Goal: Task Accomplishment & Management: Manage account settings

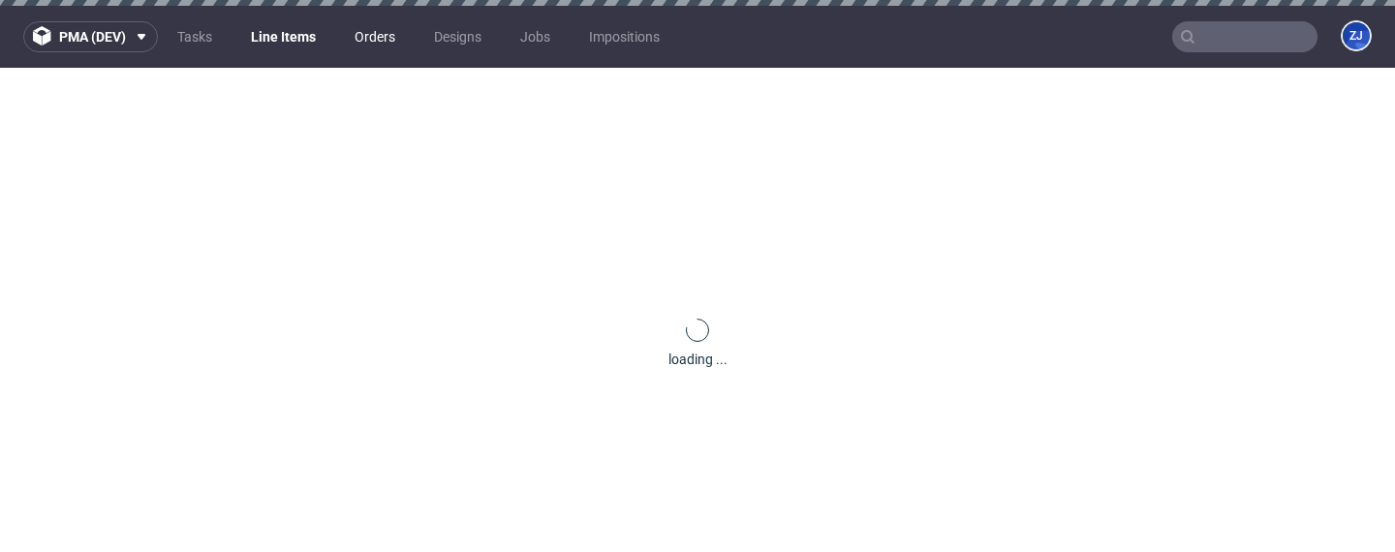
click at [369, 34] on link "Orders" at bounding box center [375, 36] width 64 height 31
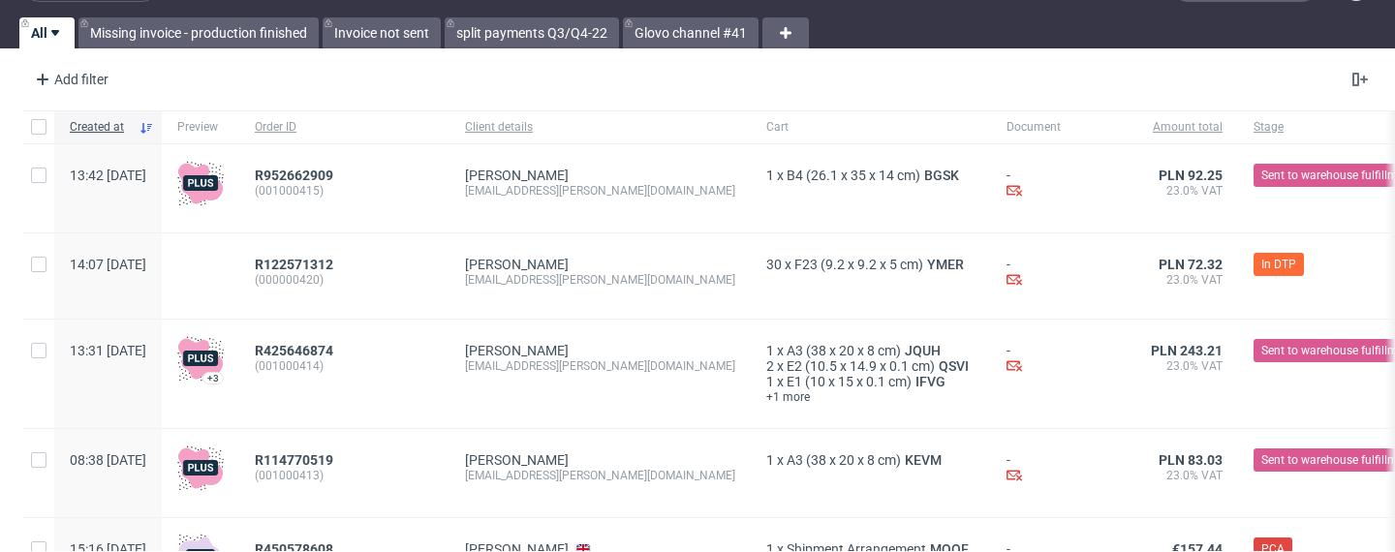
scroll to position [56, 0]
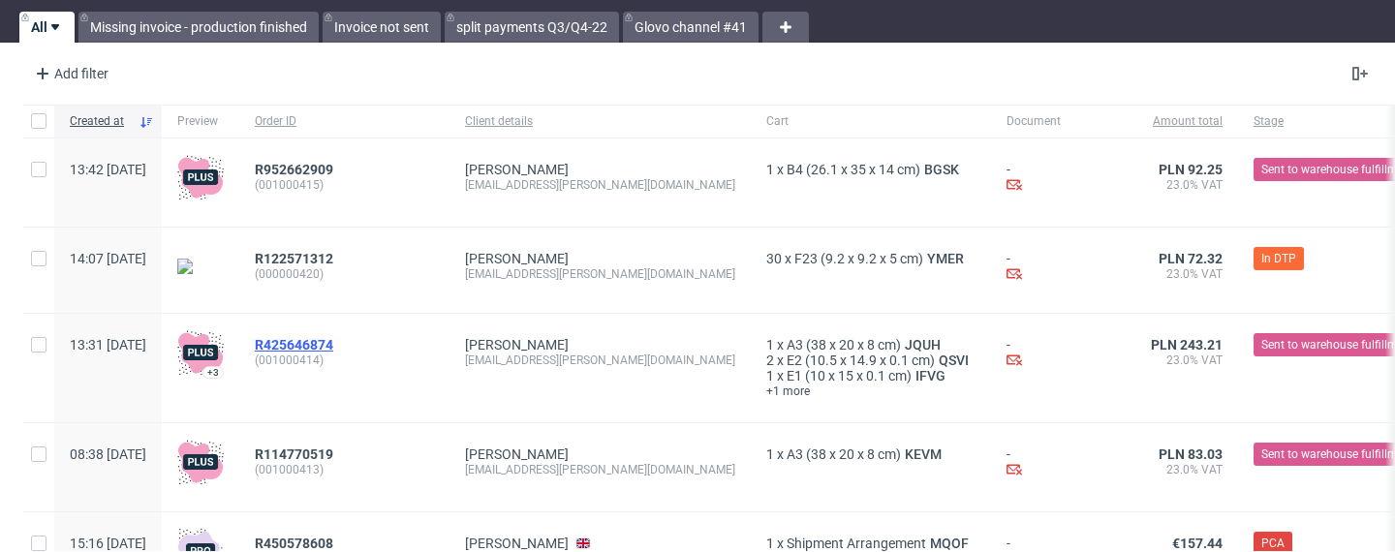
click at [333, 338] on span "R425646874" at bounding box center [294, 344] width 78 height 15
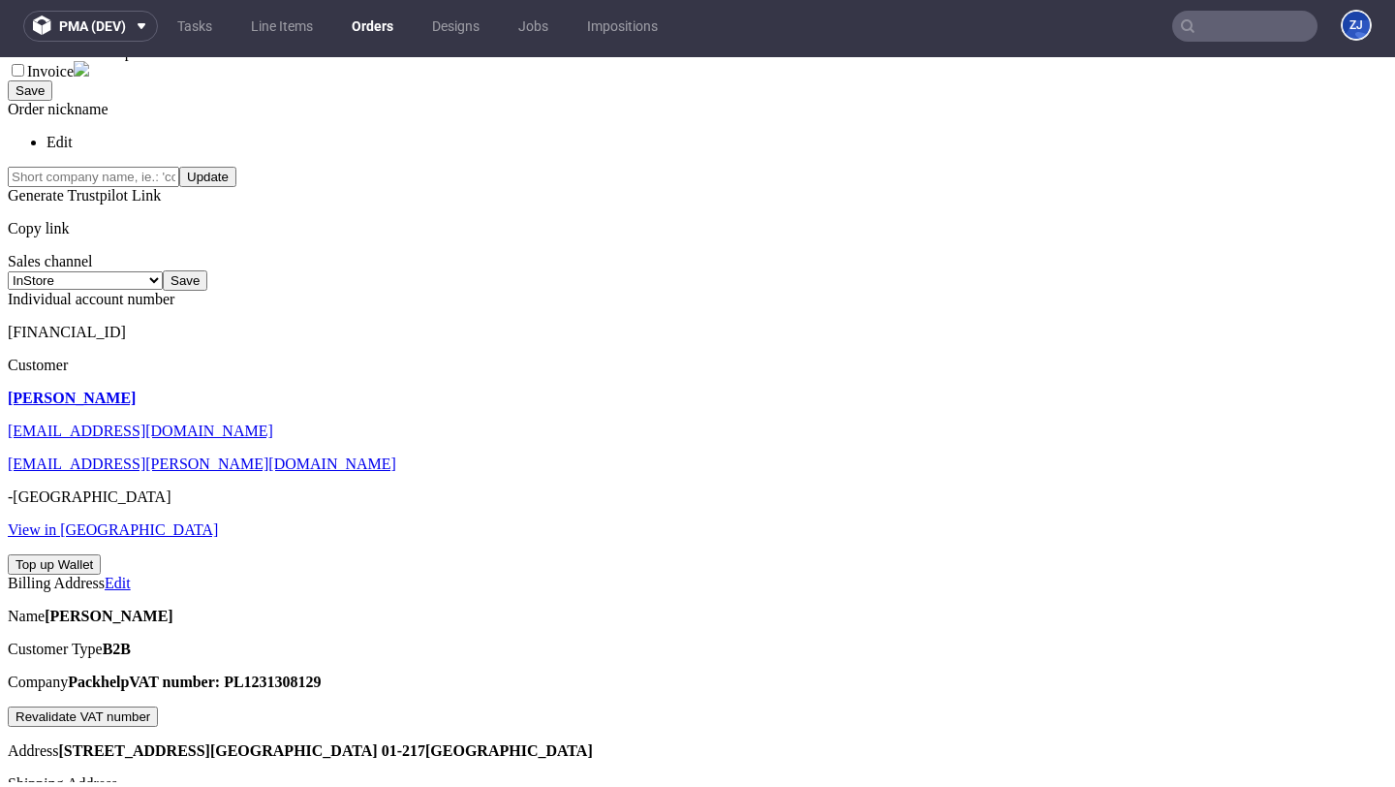
scroll to position [567, 0]
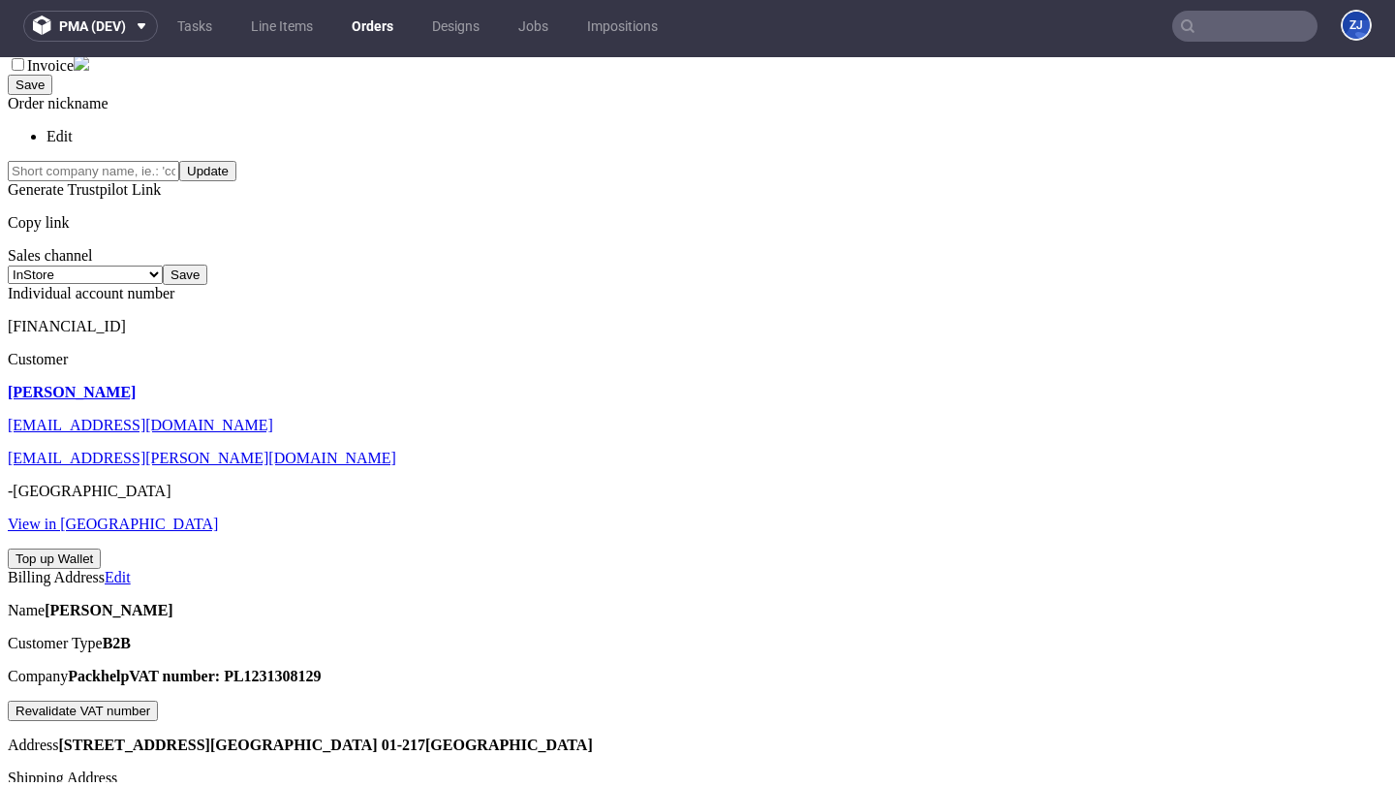
scroll to position [486, 0]
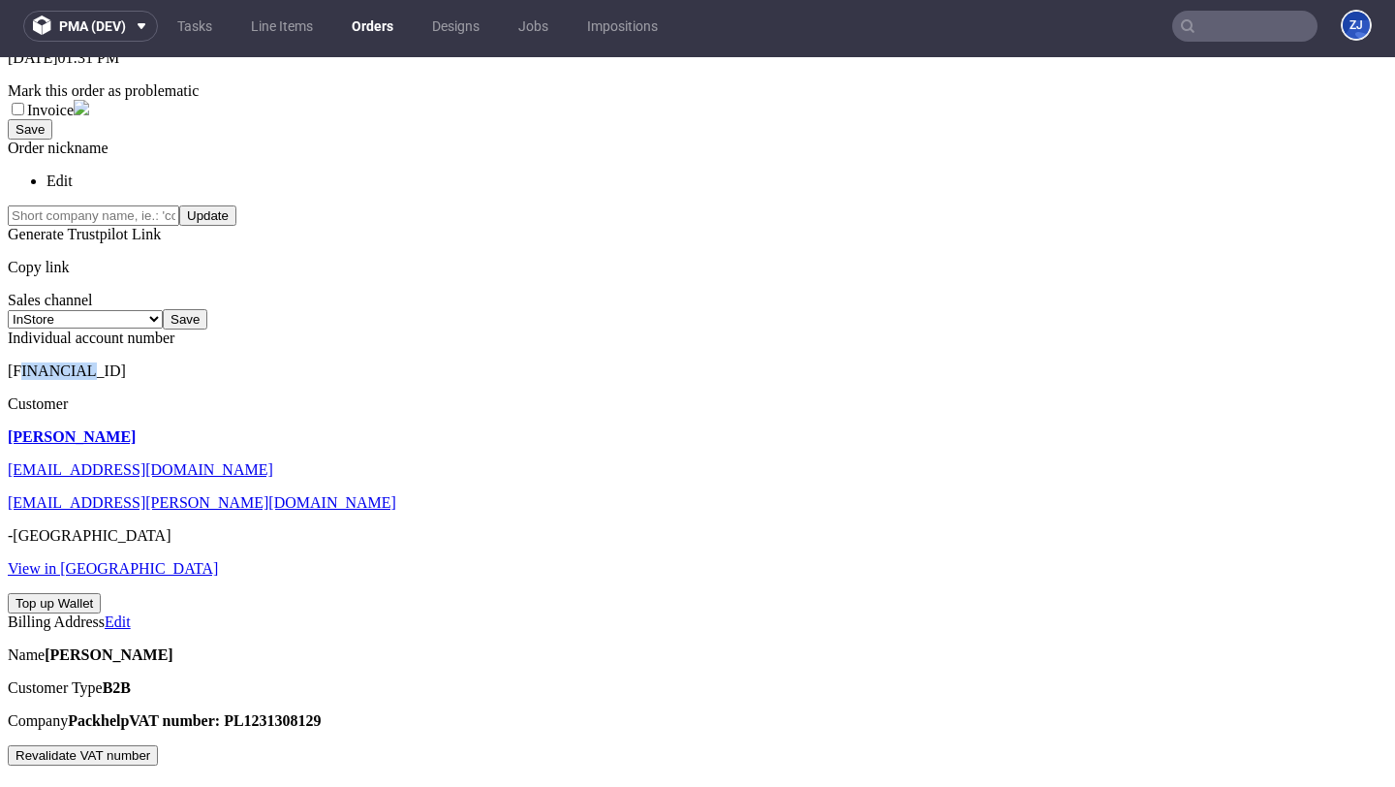
drag, startPoint x: 64, startPoint y: 204, endPoint x: 118, endPoint y: 201, distance: 54.3
click at [119, 362] on span "[FINANCIAL_ID]" at bounding box center [67, 370] width 118 height 16
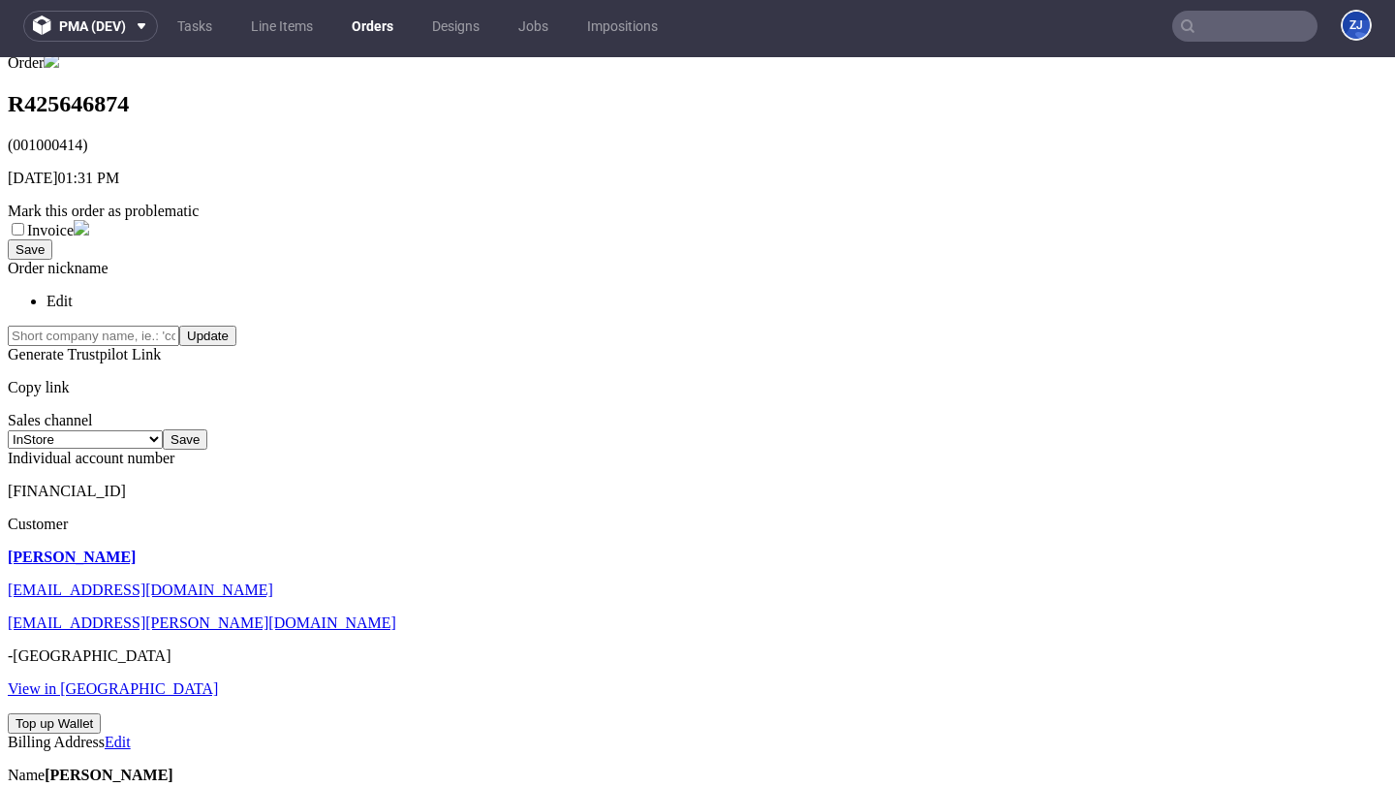
scroll to position [0, 0]
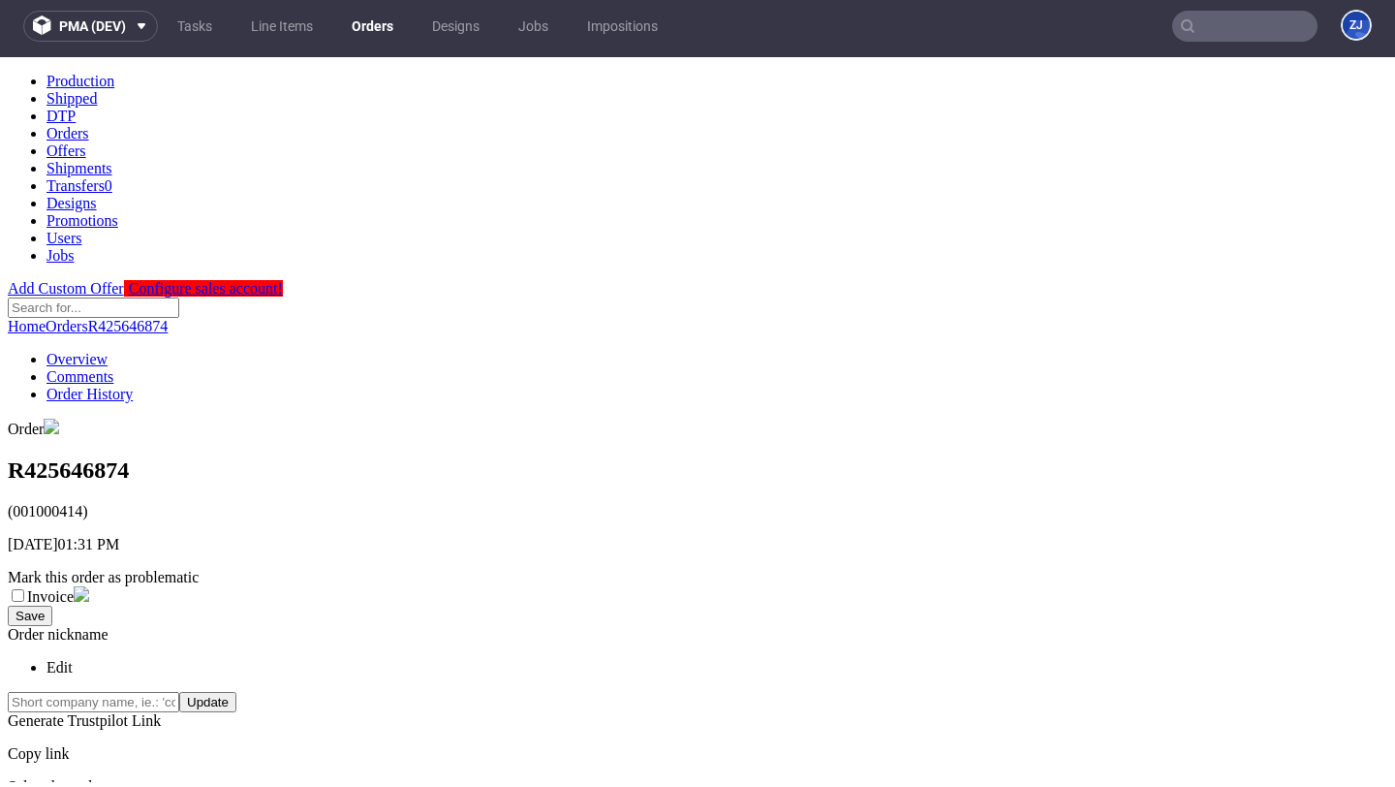
click at [375, 29] on link "Orders" at bounding box center [372, 26] width 65 height 31
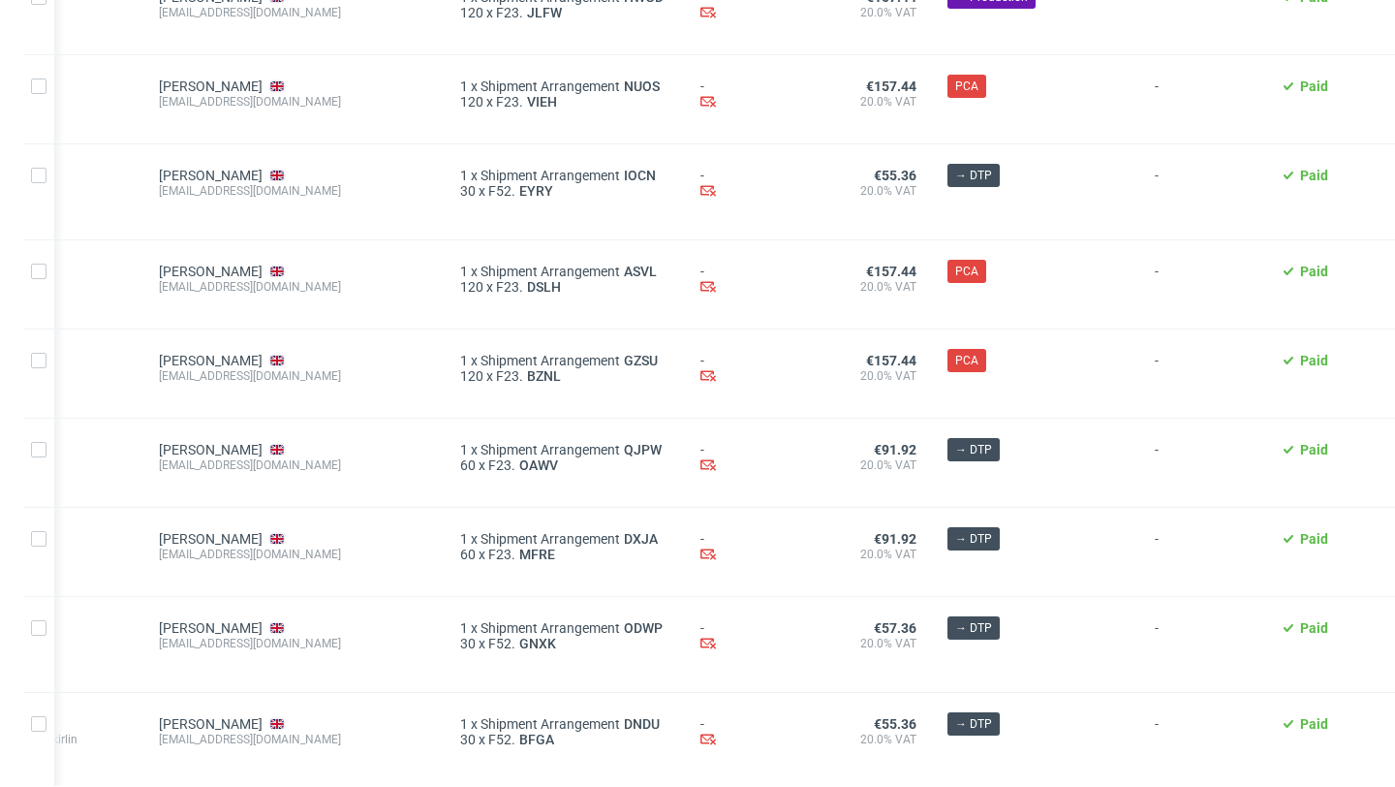
scroll to position [2222, 0]
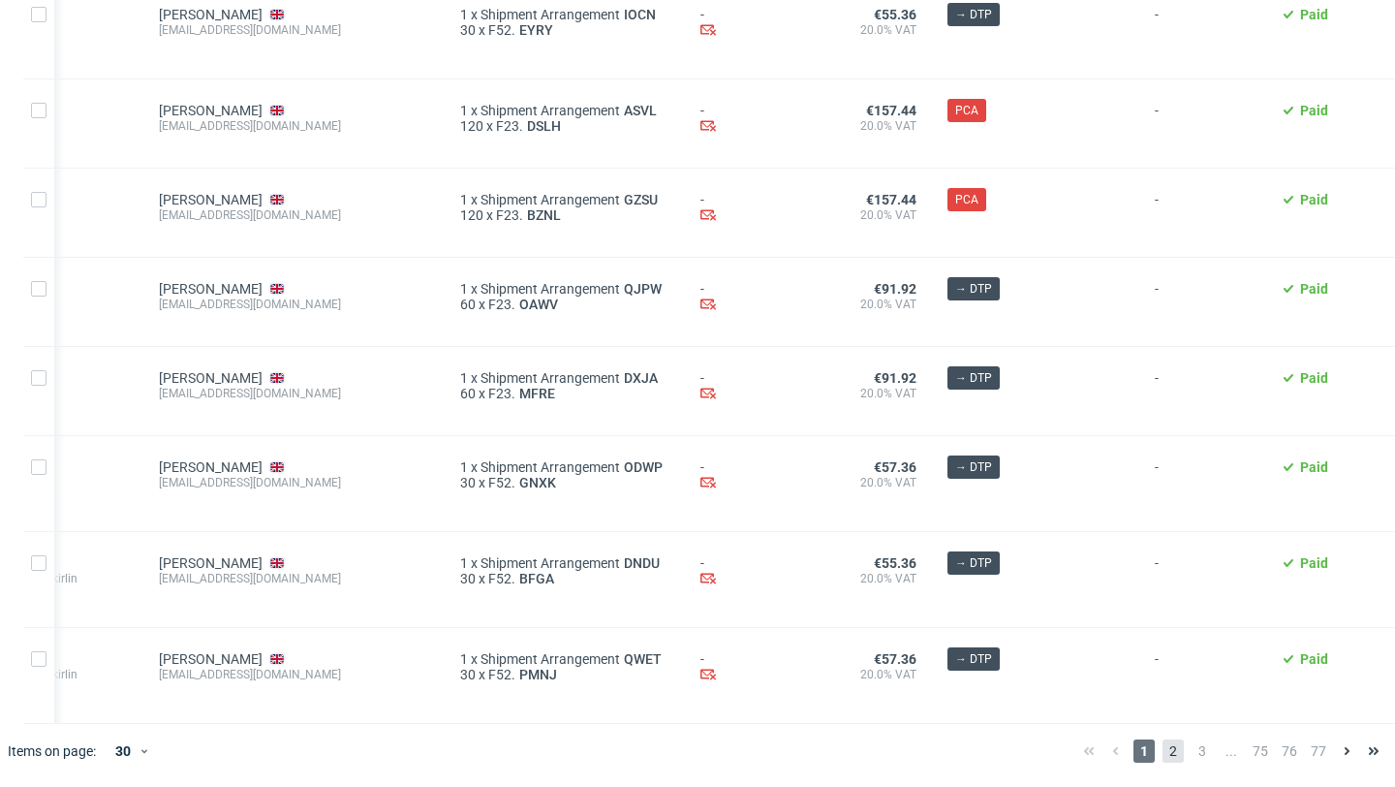
click at [1162, 551] on span "2" at bounding box center [1172, 750] width 21 height 23
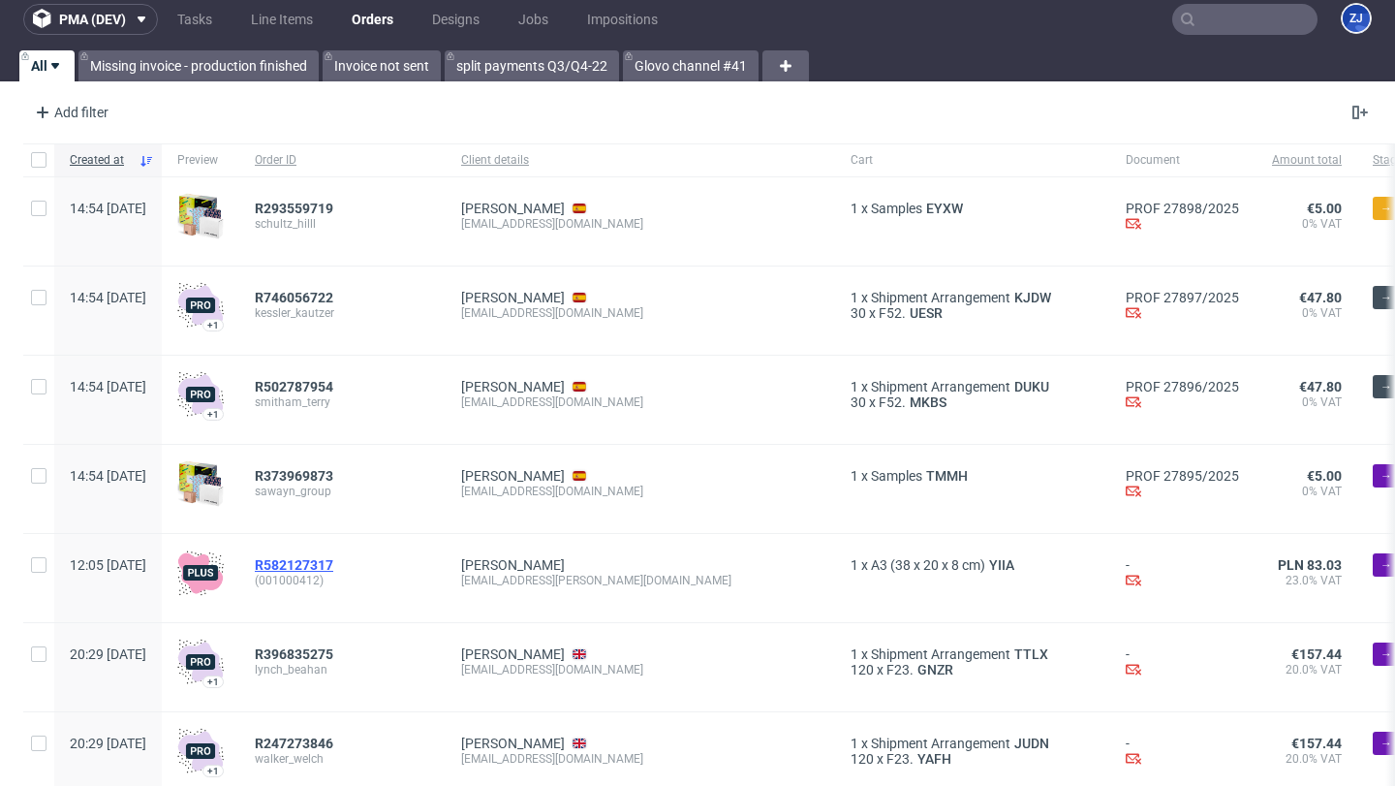
click at [333, 551] on span "R582127317" at bounding box center [294, 564] width 78 height 15
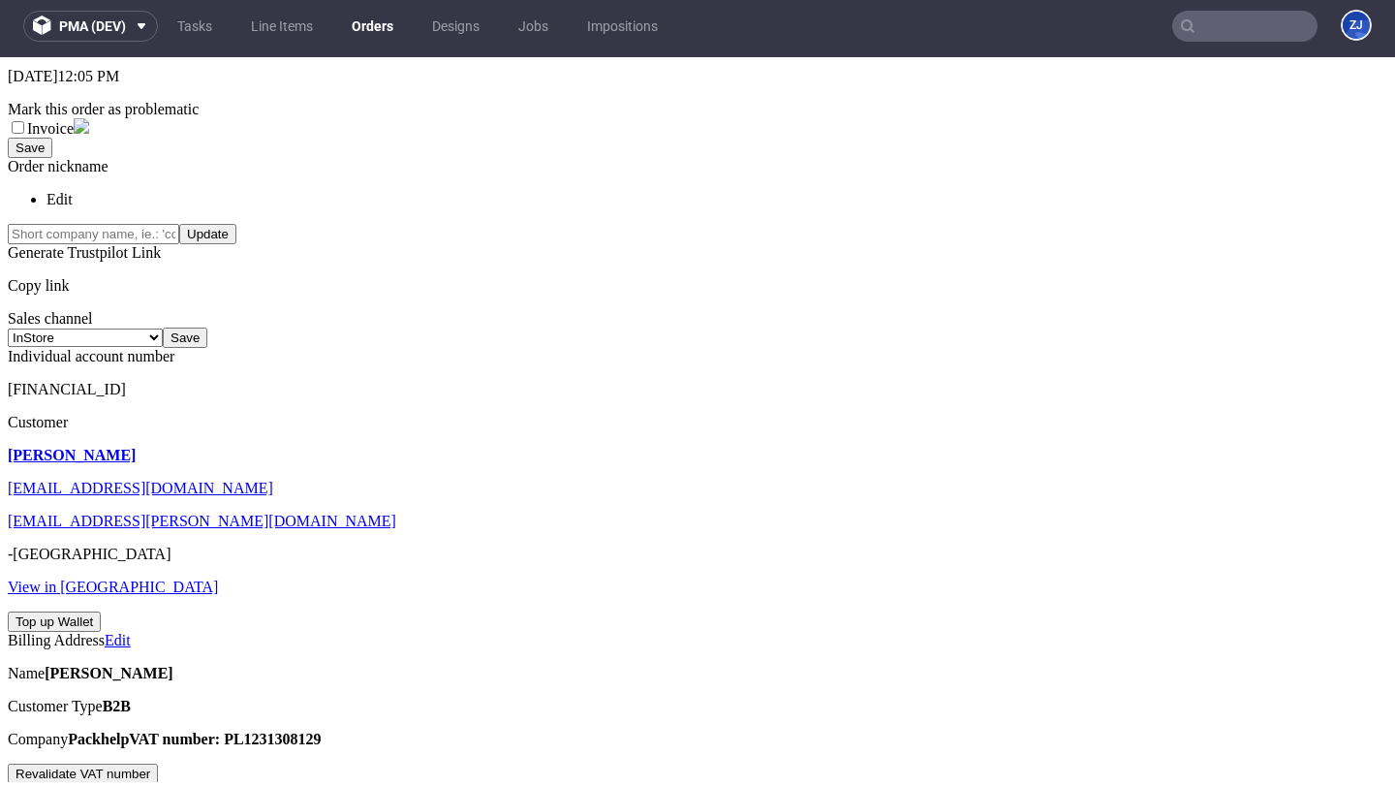
scroll to position [471, 0]
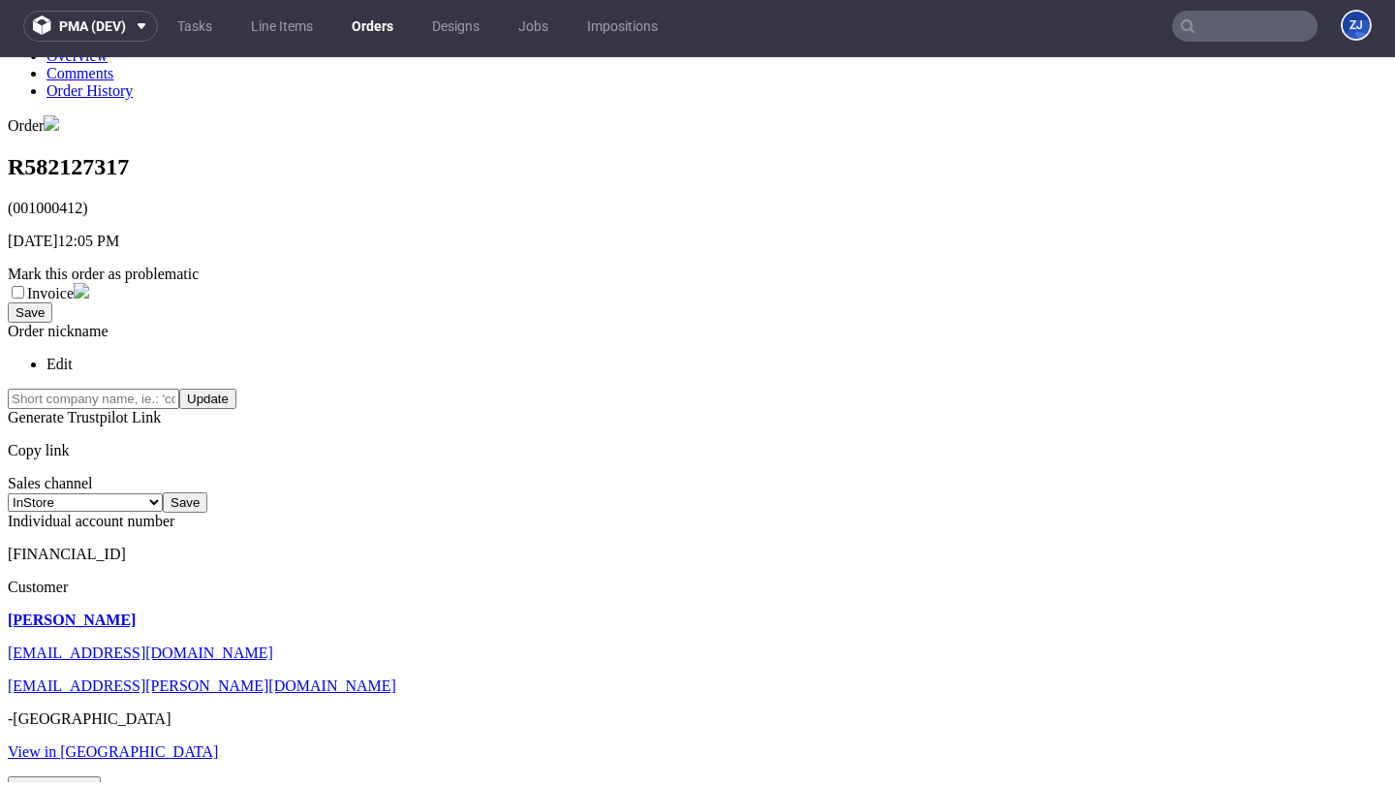
scroll to position [306, 0]
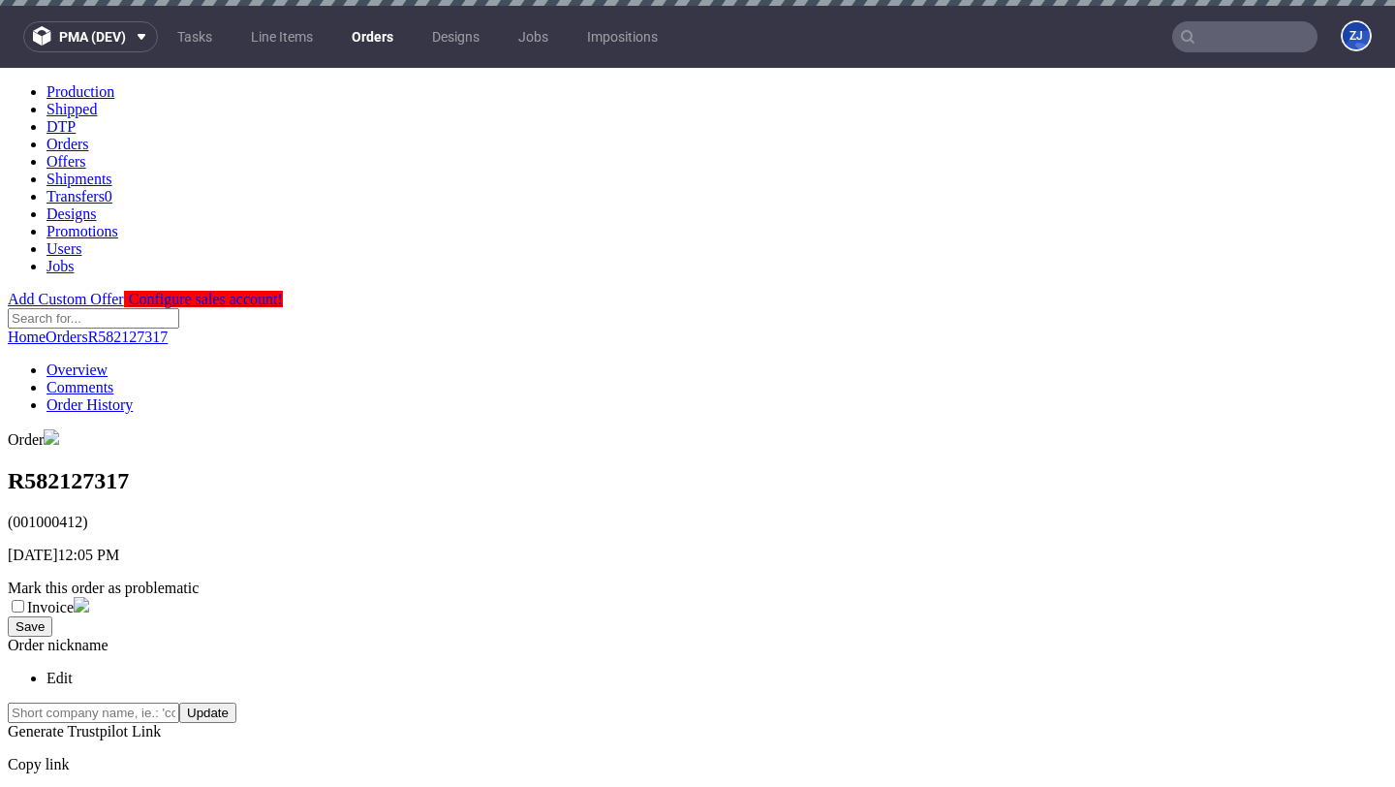
scroll to position [731, 0]
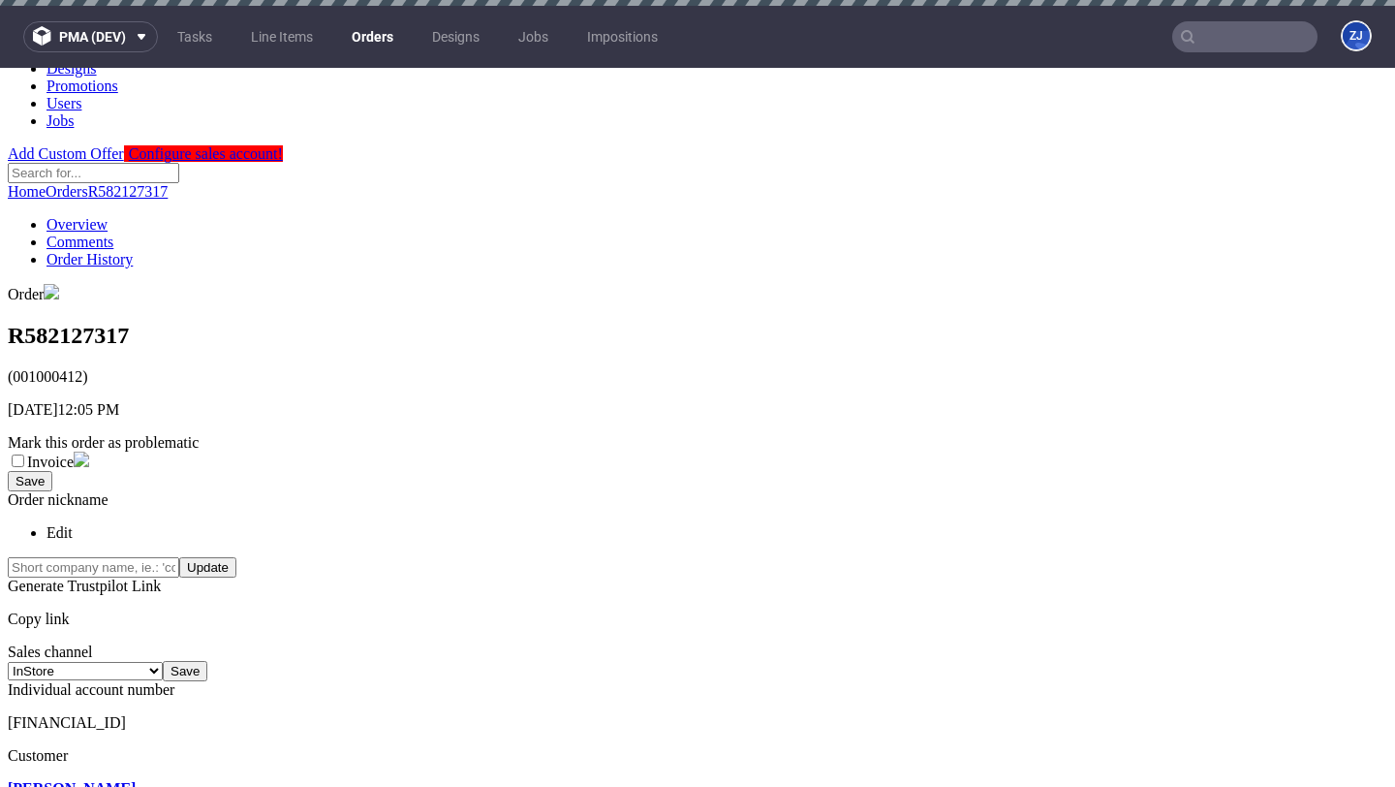
scroll to position [0, 0]
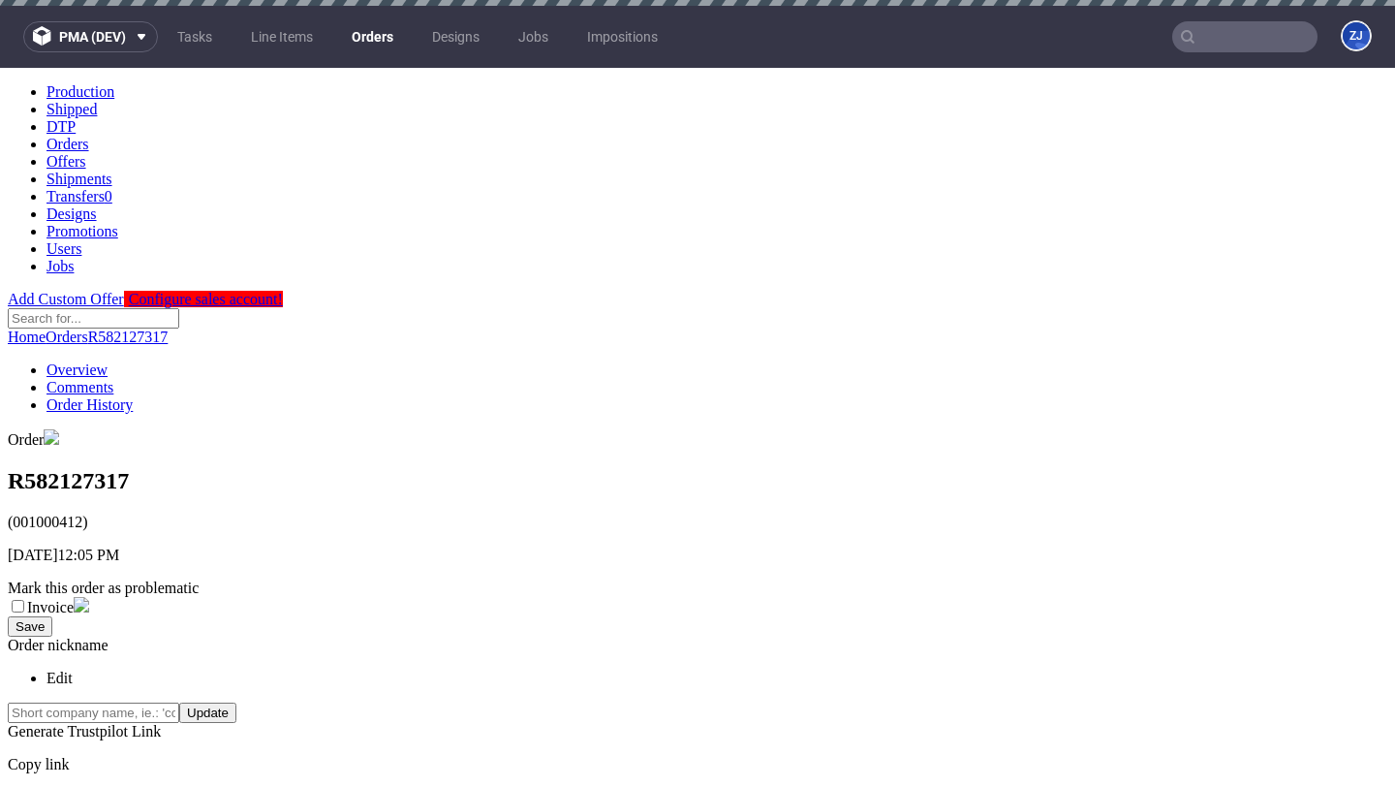
click at [364, 37] on link "Orders" at bounding box center [372, 36] width 65 height 31
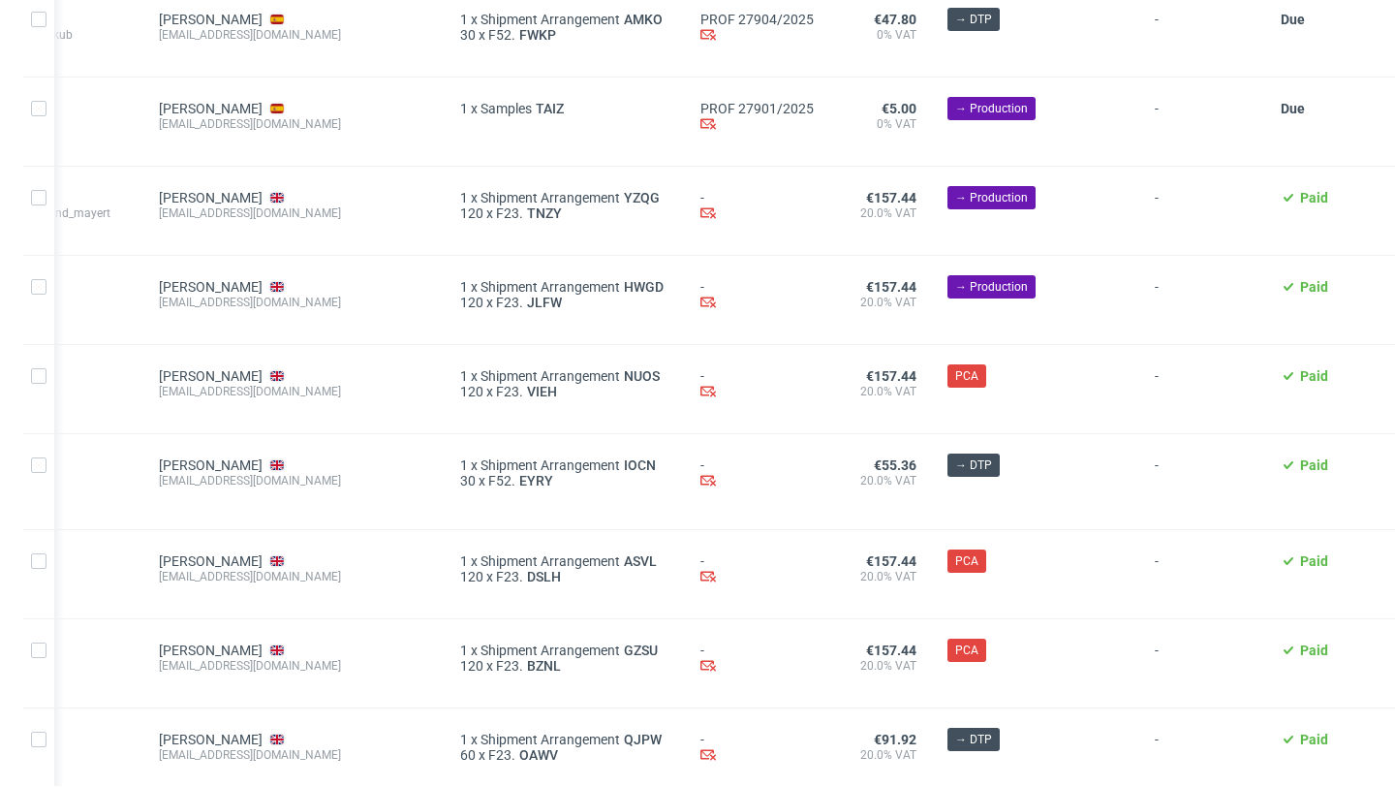
scroll to position [2222, 0]
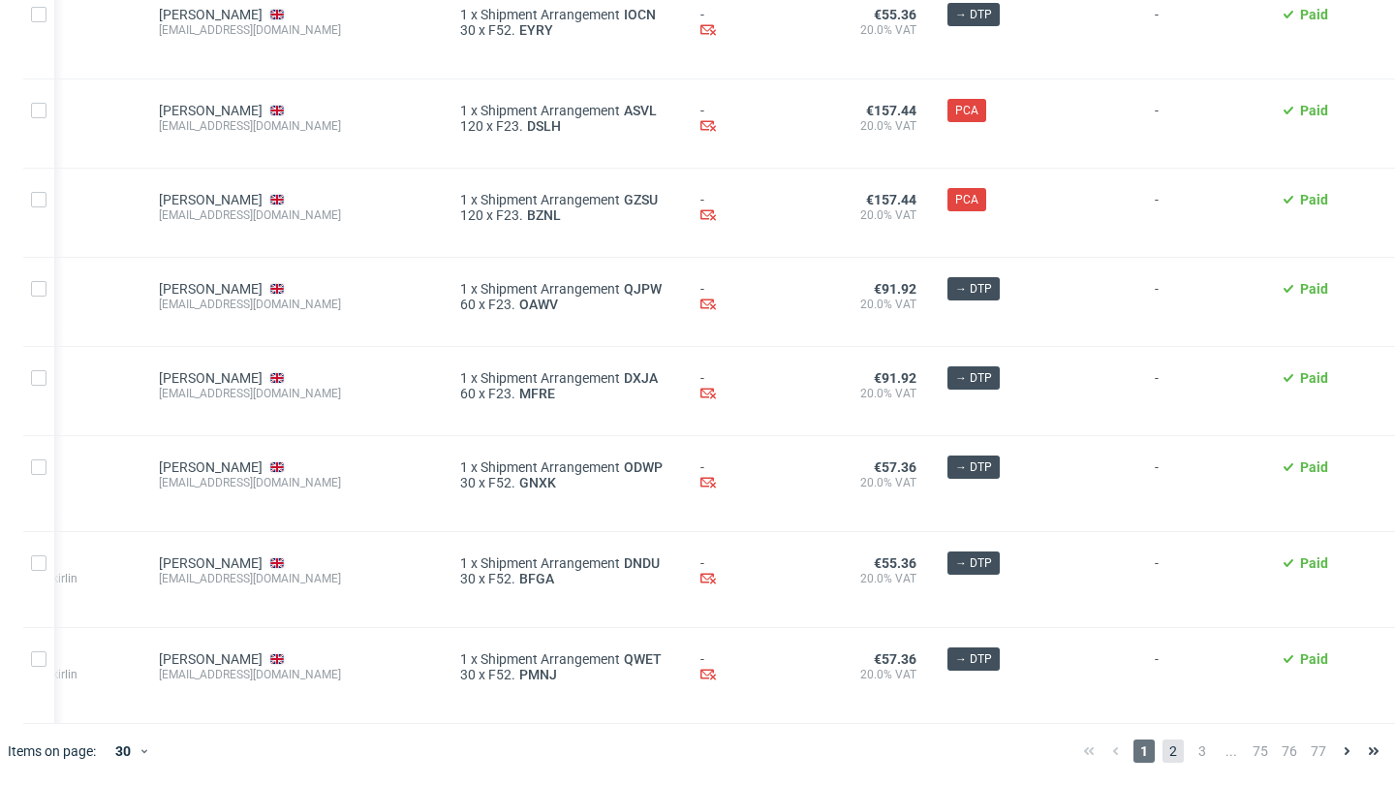
click at [1162, 739] on span "2" at bounding box center [1172, 750] width 21 height 23
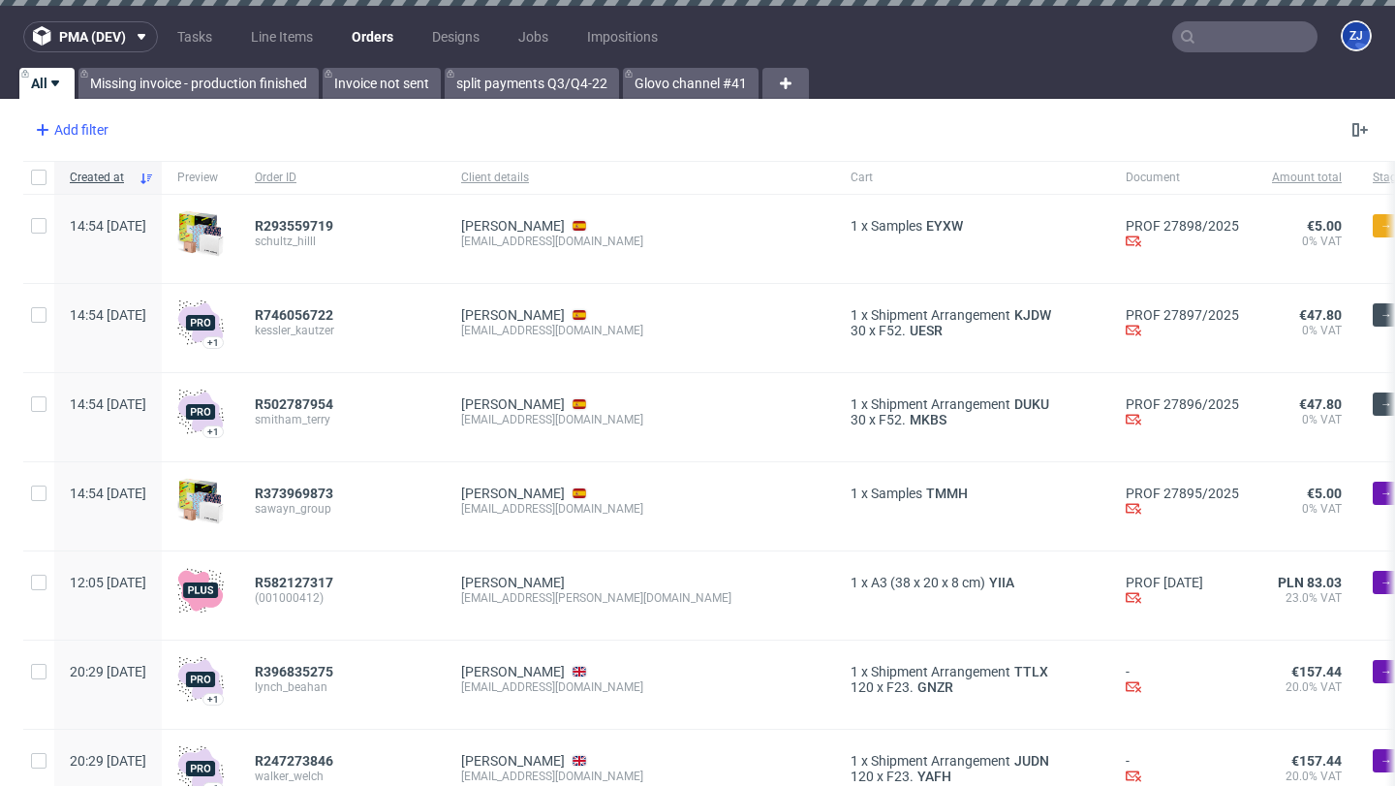
click at [58, 125] on div "Add filter" at bounding box center [69, 129] width 85 height 31
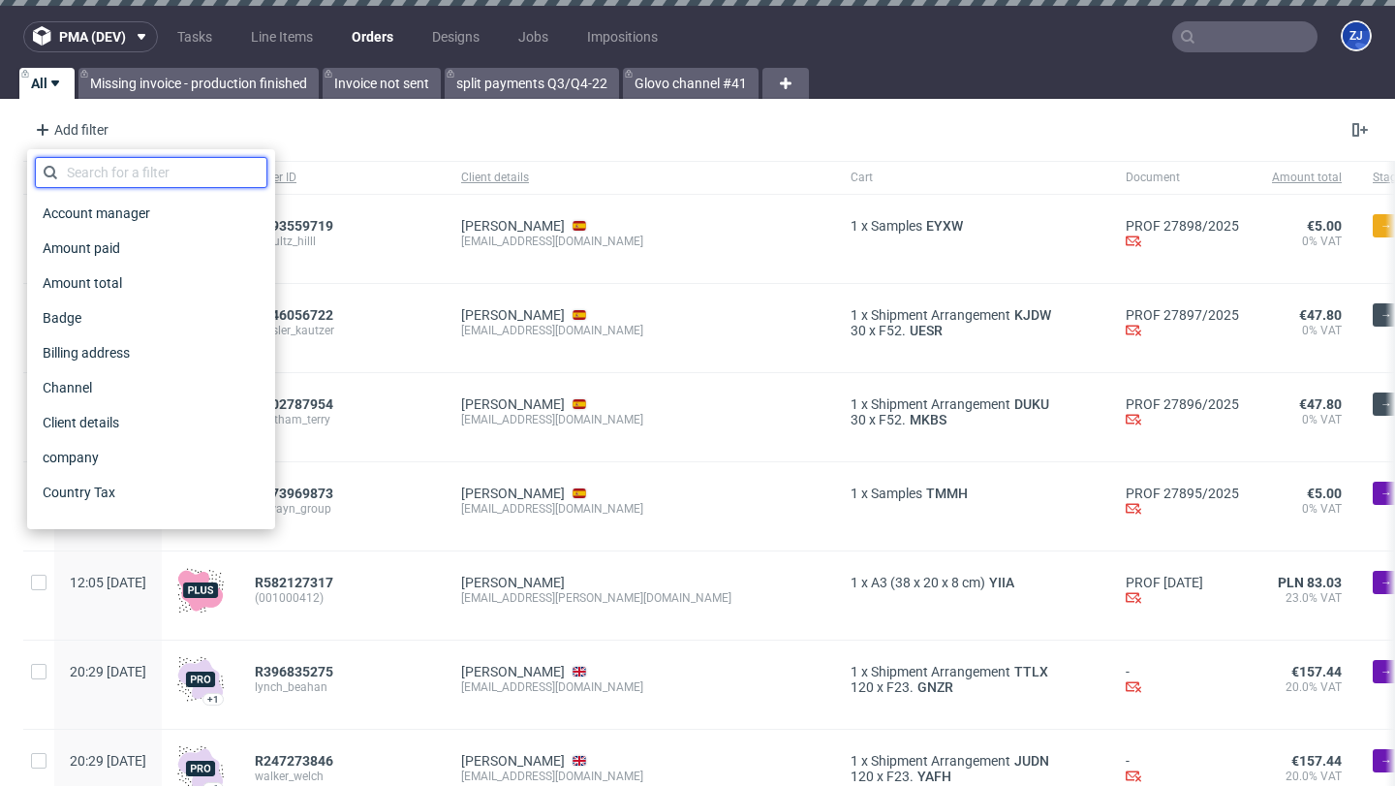
click at [107, 158] on input "text" at bounding box center [151, 172] width 232 height 31
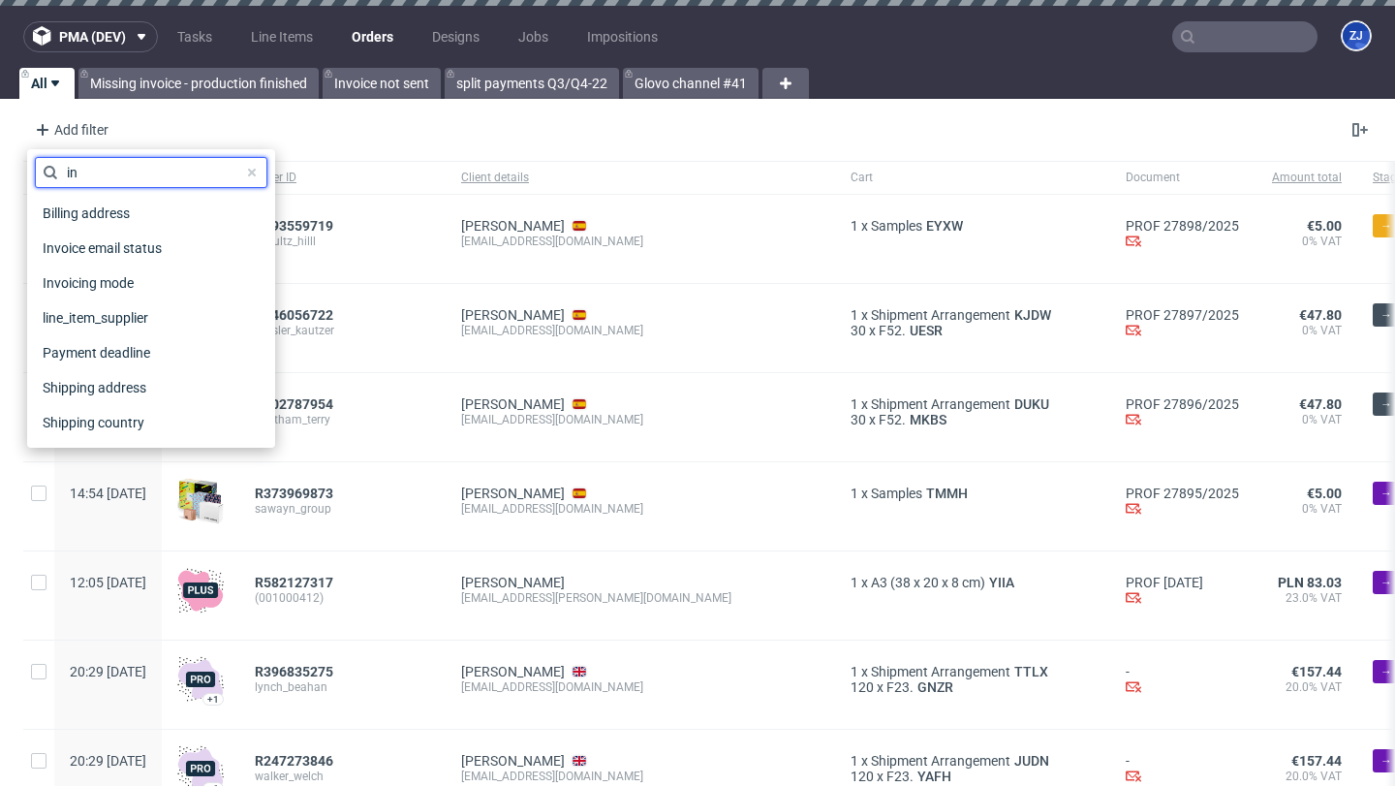
type input "i"
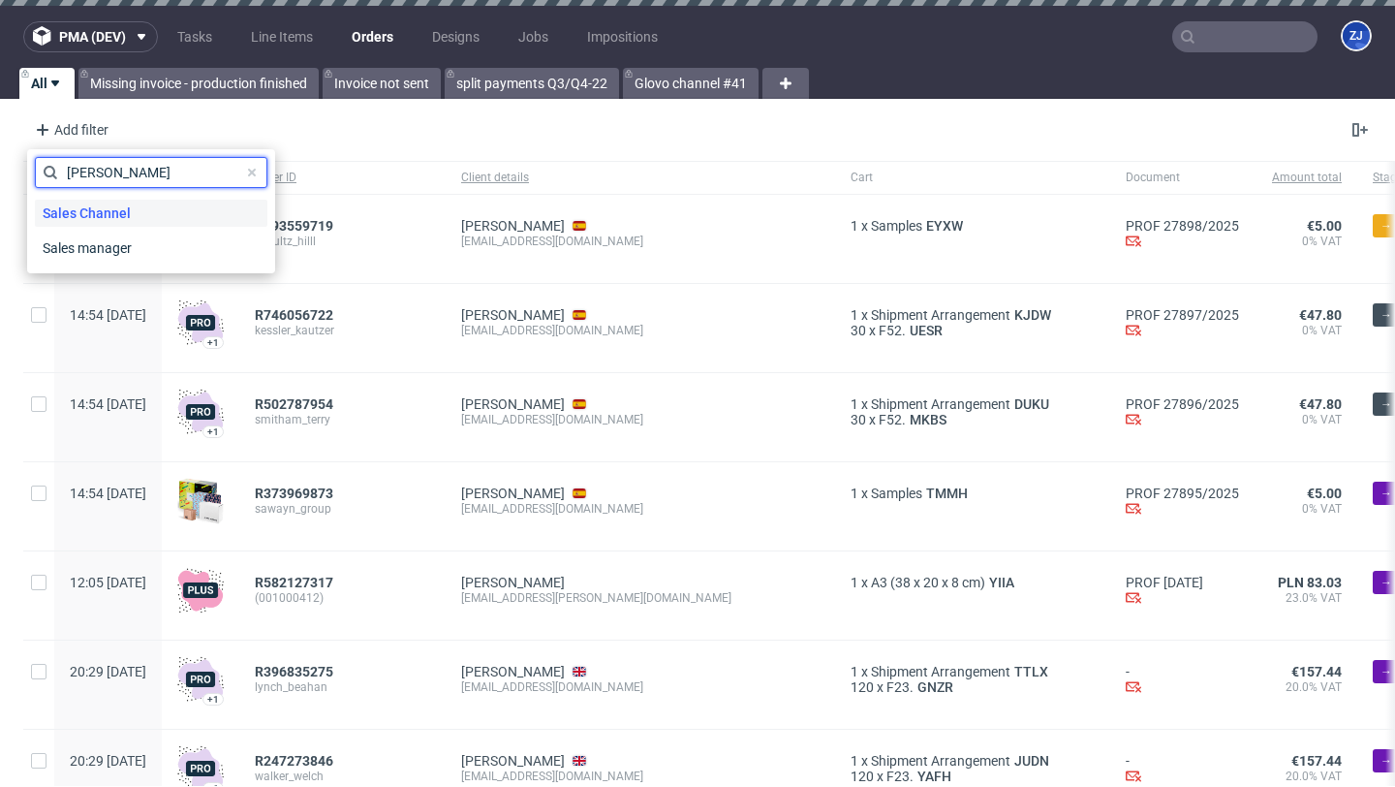
type input "sal"
click at [76, 201] on span "Sales Channel" at bounding box center [87, 213] width 104 height 27
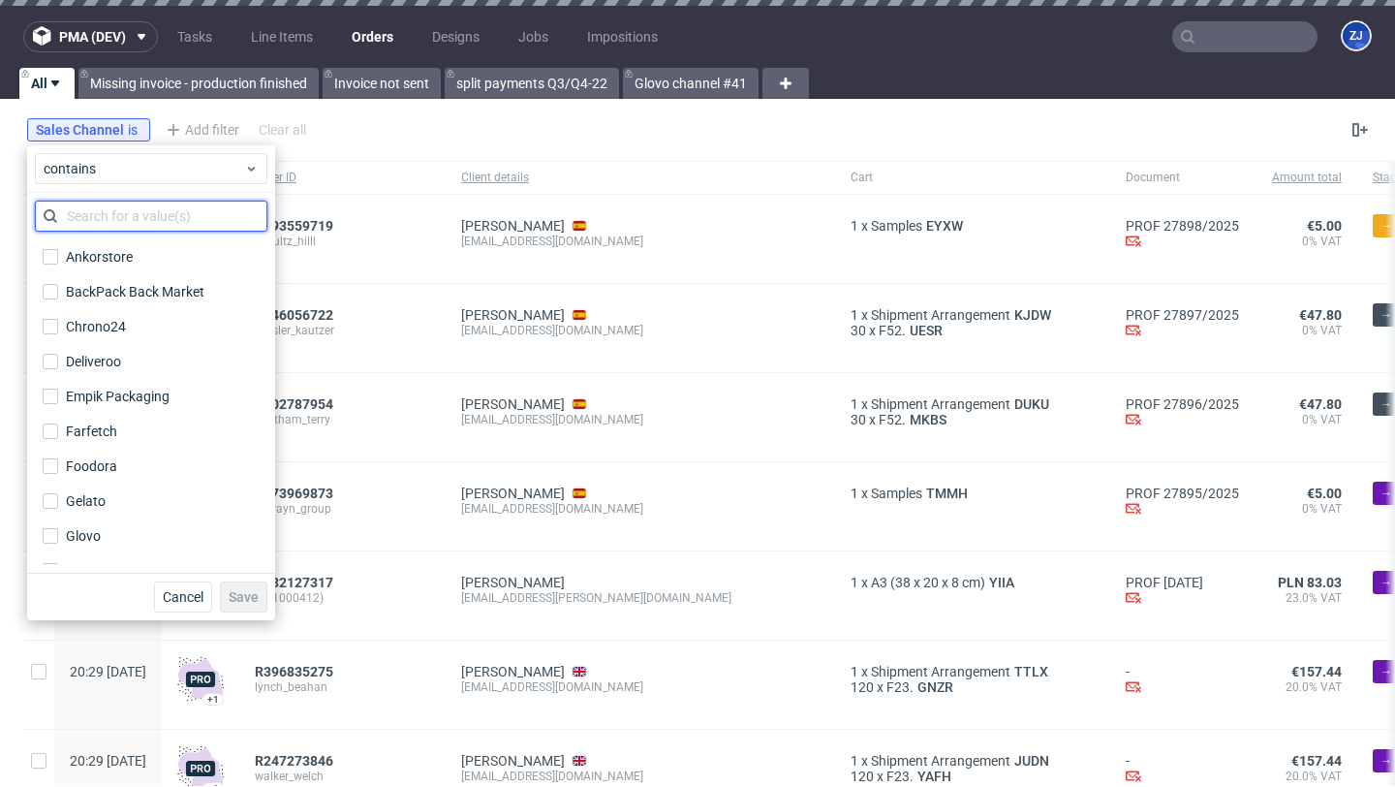
click at [95, 216] on input "text" at bounding box center [151, 216] width 232 height 31
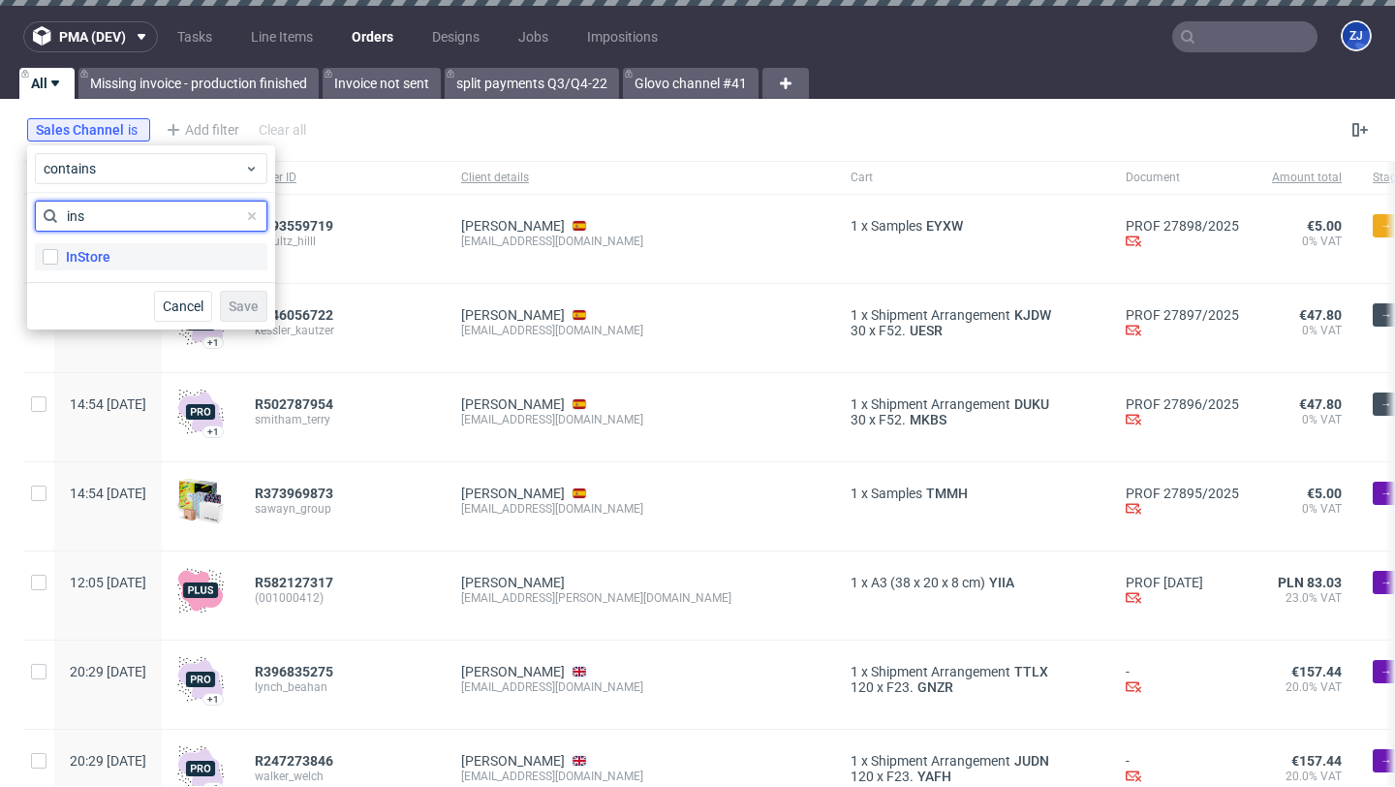
type input "ins"
click at [97, 247] on div "InStore" at bounding box center [88, 256] width 45 height 19
click at [58, 249] on input "InStore" at bounding box center [50, 256] width 15 height 15
checkbox input "true"
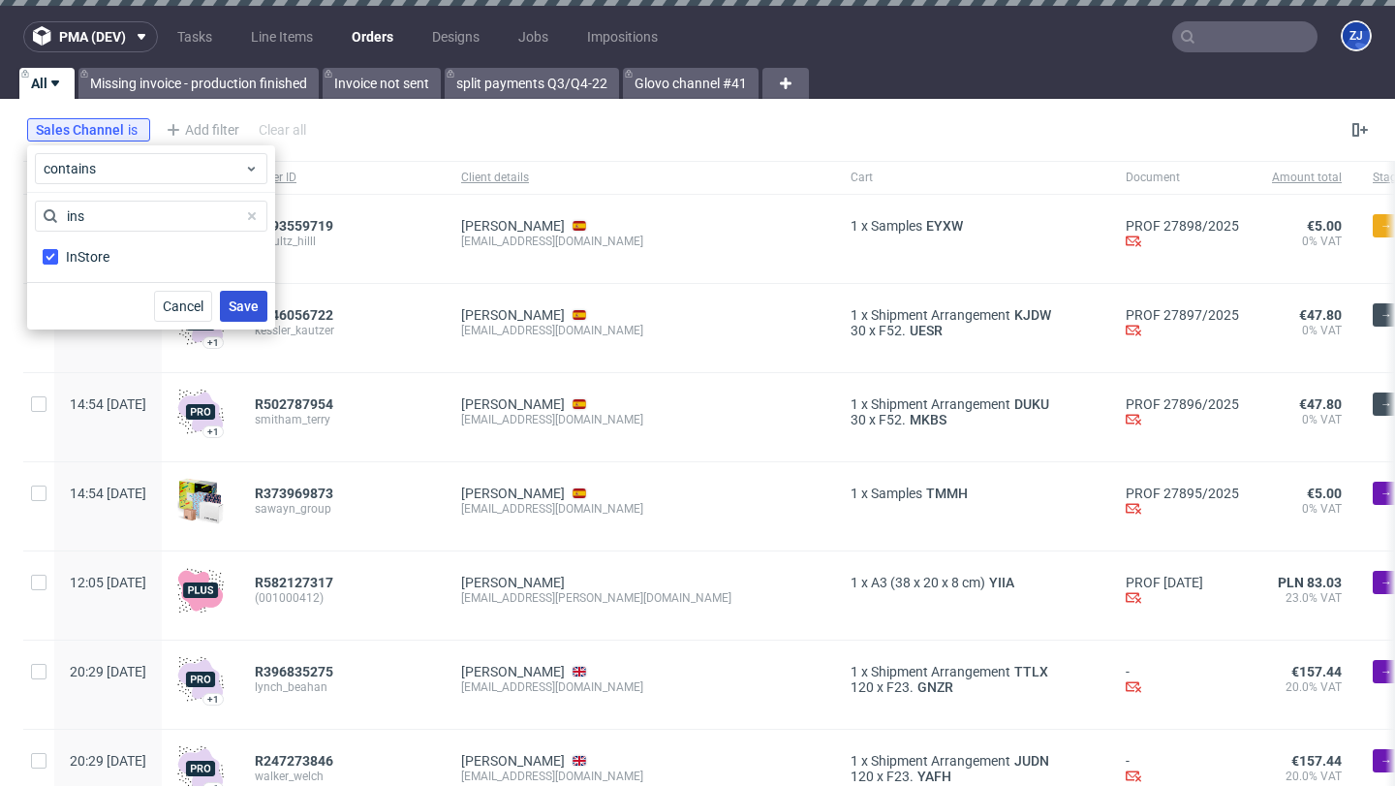
click at [238, 306] on span "Save" at bounding box center [244, 306] width 30 height 14
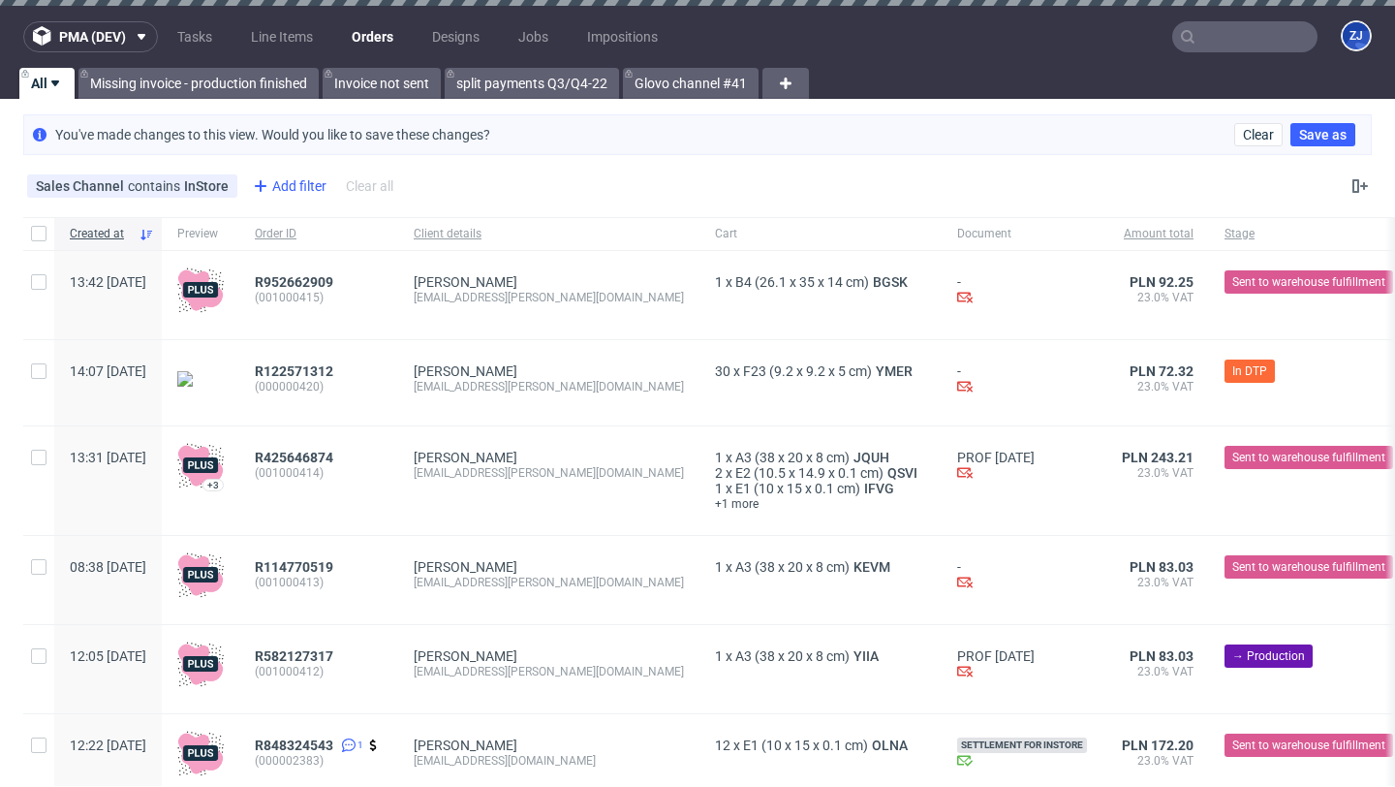
click at [258, 191] on icon at bounding box center [260, 185] width 23 height 23
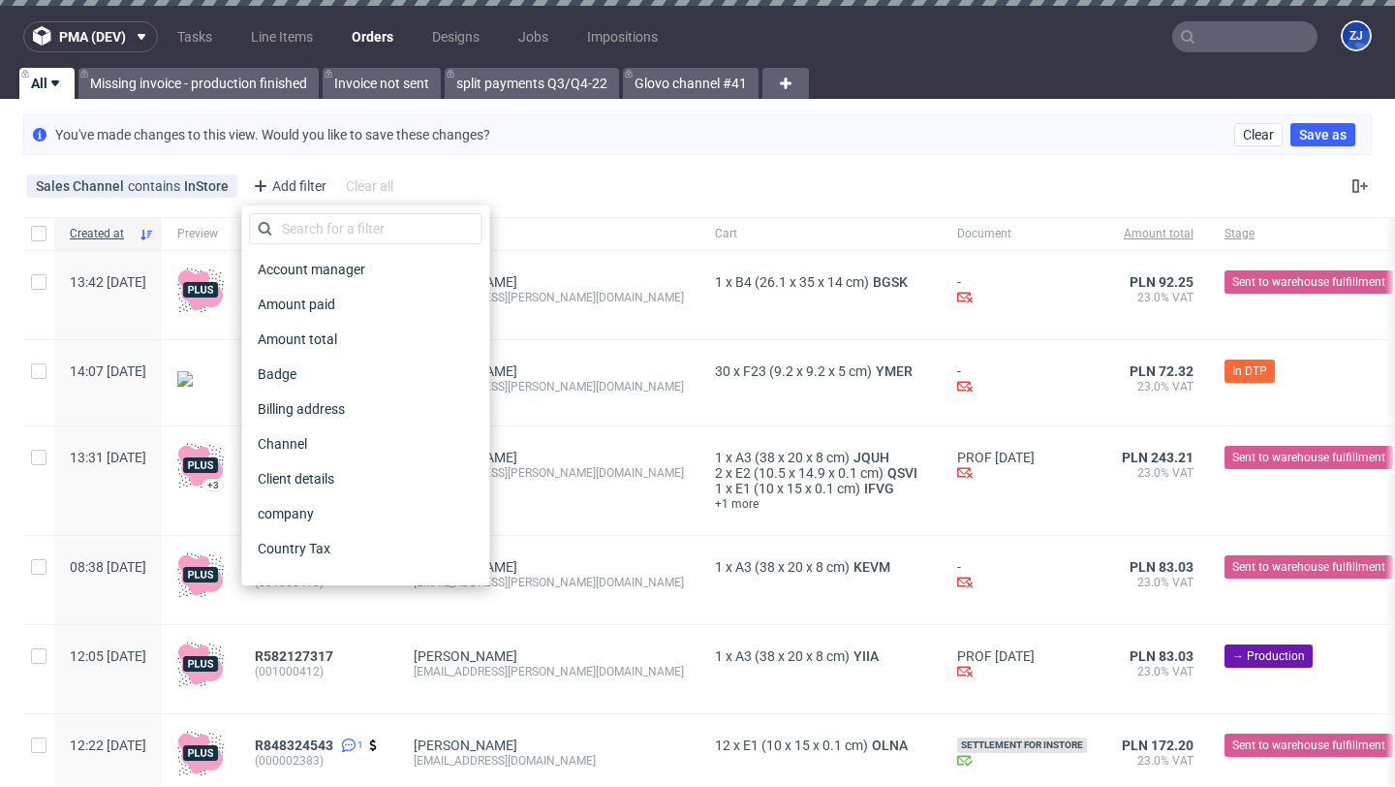
click at [305, 209] on div "Account manager Amount paid Amount total Badge Billing address Channel Client d…" at bounding box center [366, 395] width 248 height 380
click at [319, 229] on input "text" at bounding box center [366, 228] width 232 height 31
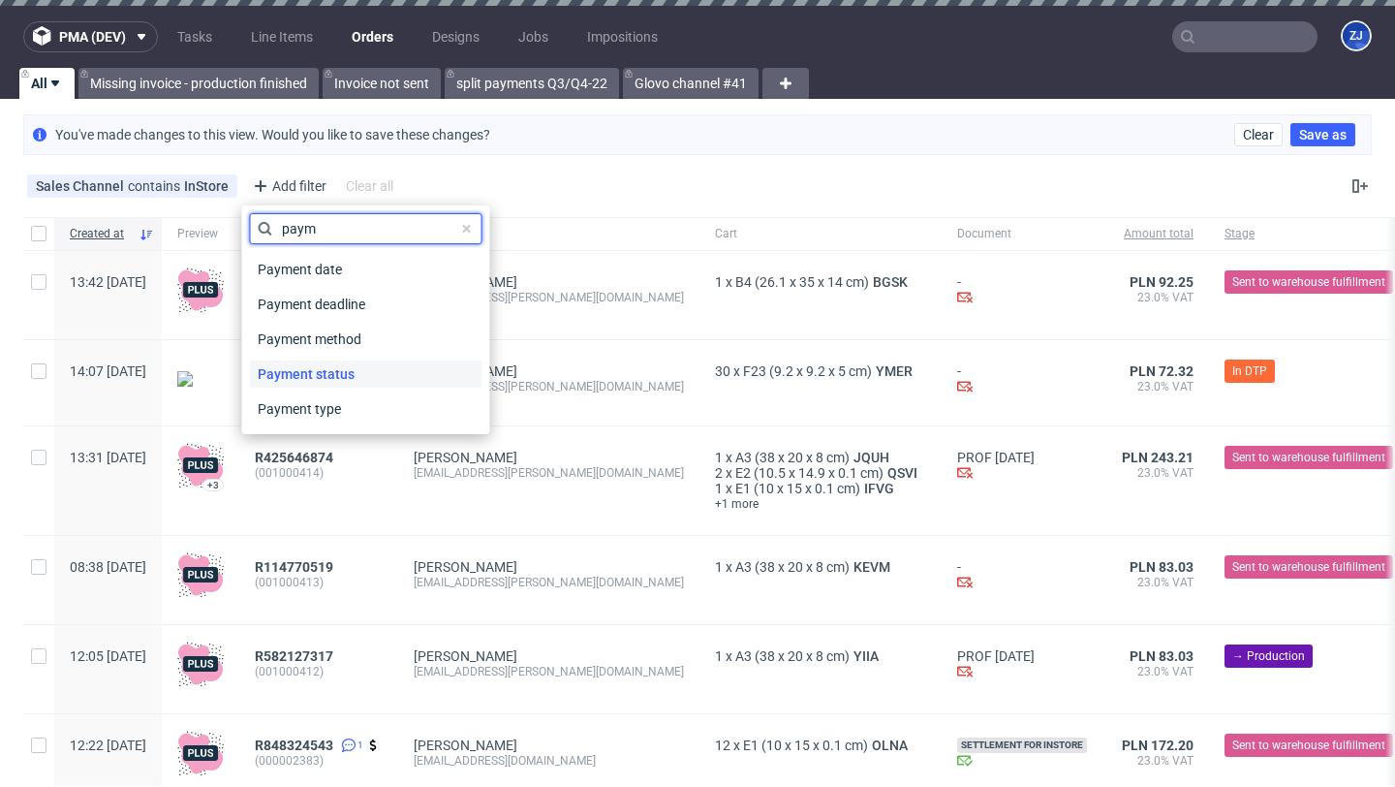
type input "paym"
click at [349, 370] on span "Payment status" at bounding box center [306, 373] width 112 height 27
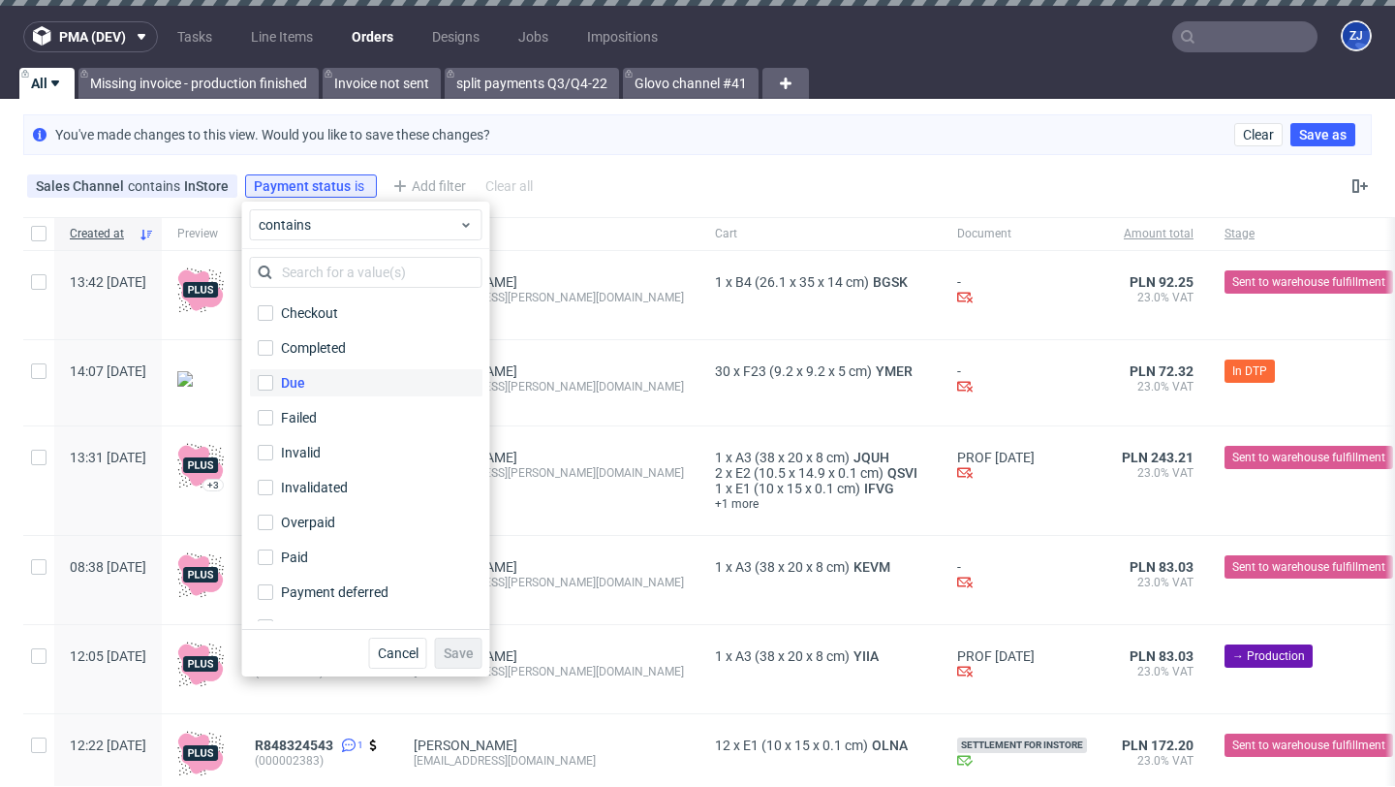
click at [342, 384] on label "Due" at bounding box center [366, 382] width 232 height 27
click at [273, 384] on input "Due" at bounding box center [265, 382] width 15 height 15
checkbox input "true"
click at [472, 653] on span "Save" at bounding box center [459, 653] width 30 height 14
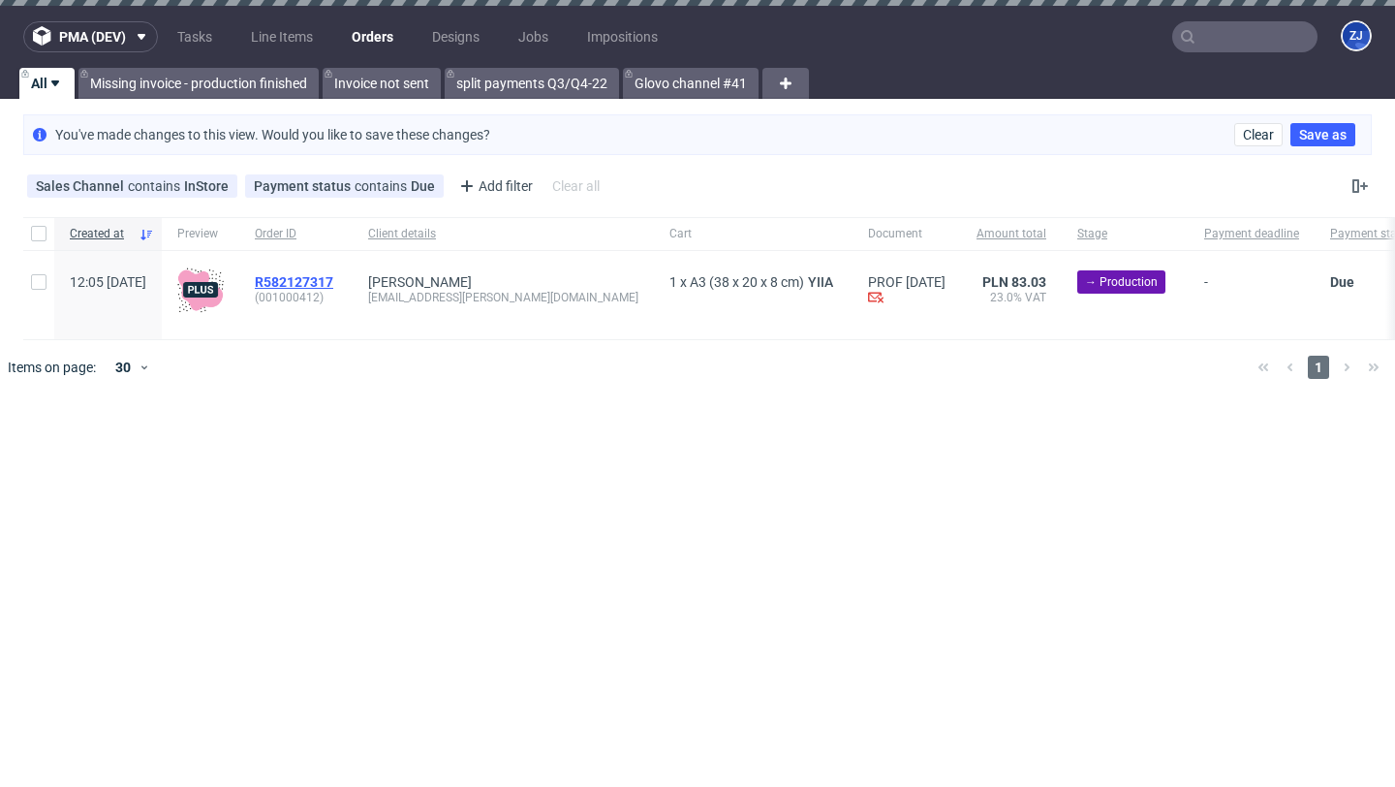
click at [333, 279] on span "R582127317" at bounding box center [294, 281] width 78 height 15
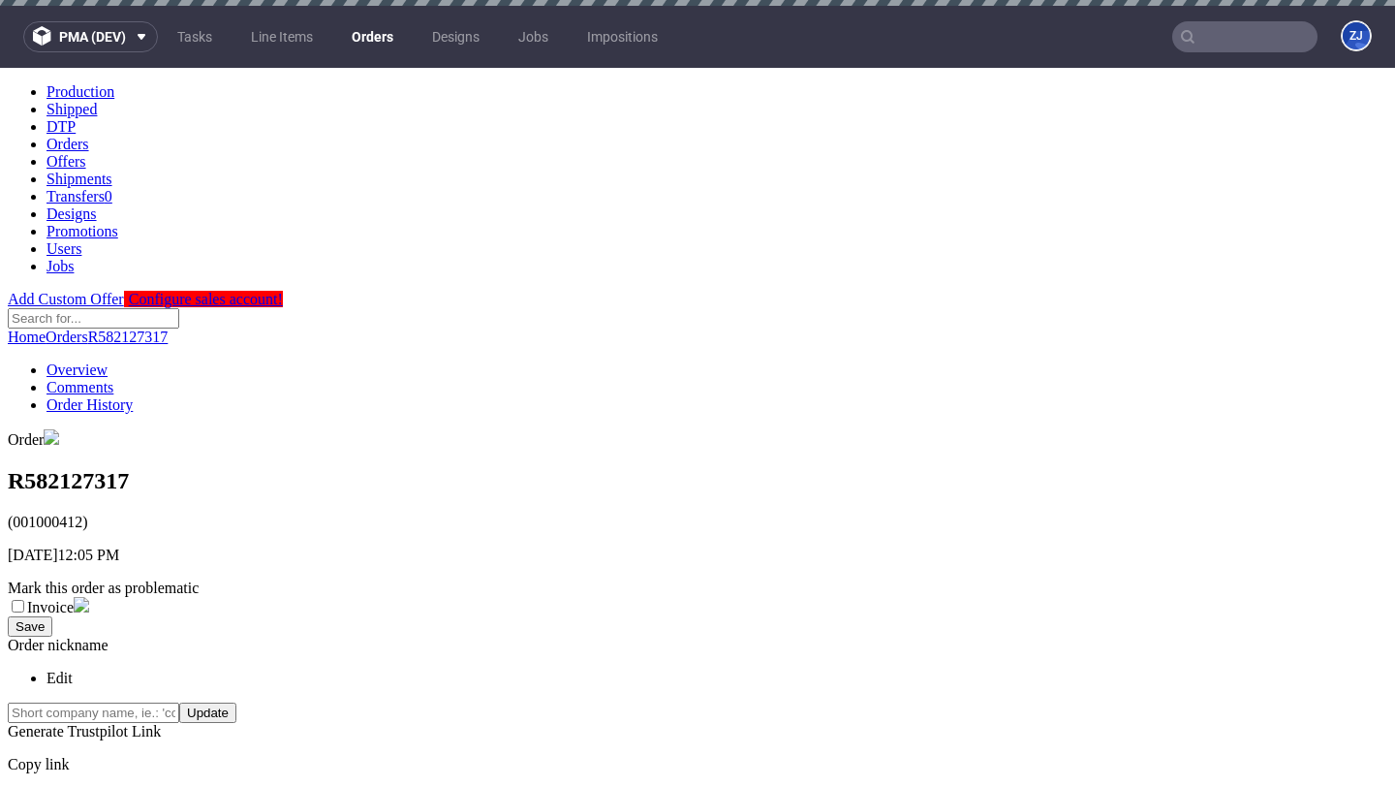
click at [159, 468] on h1 "R582127317" at bounding box center [697, 481] width 1379 height 26
copy h1 "R582127317"
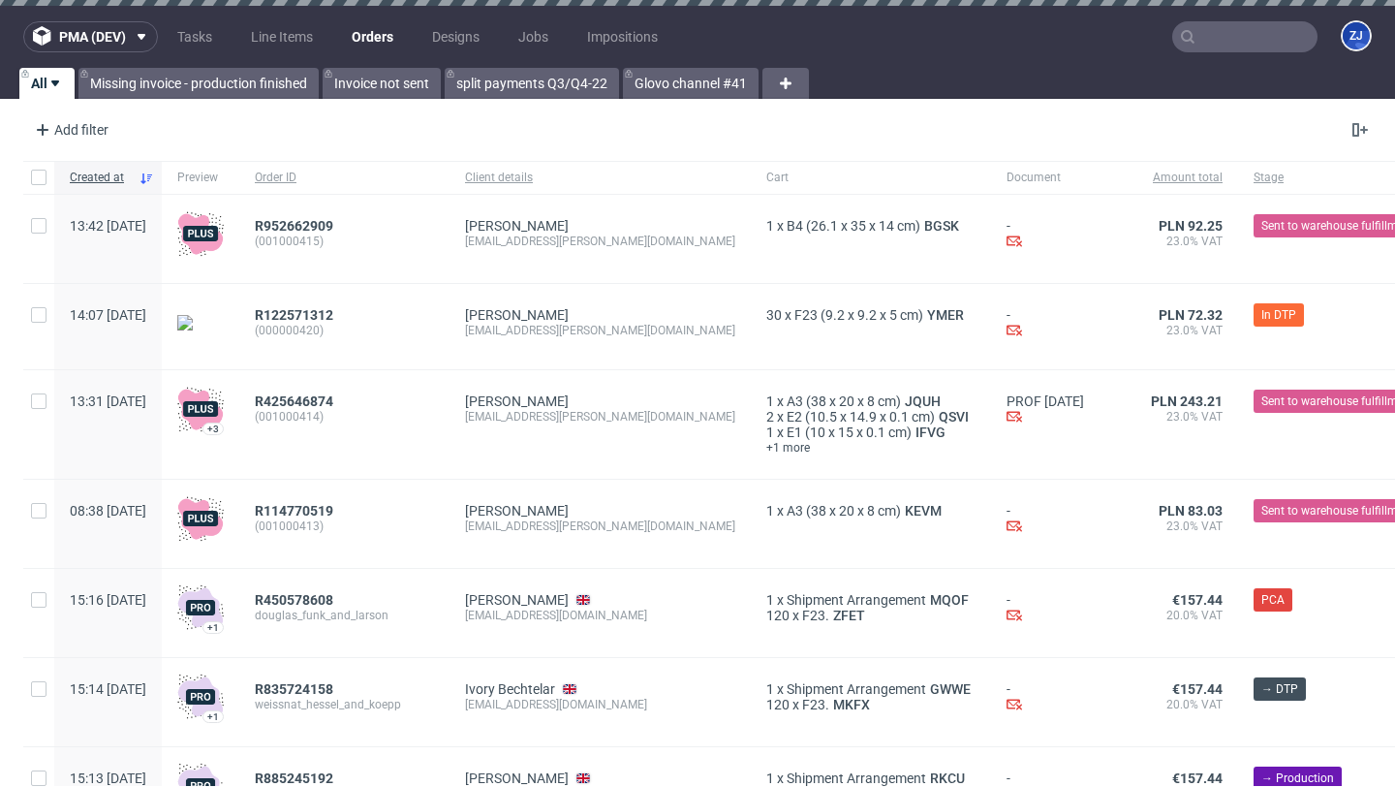
scroll to position [0, 306]
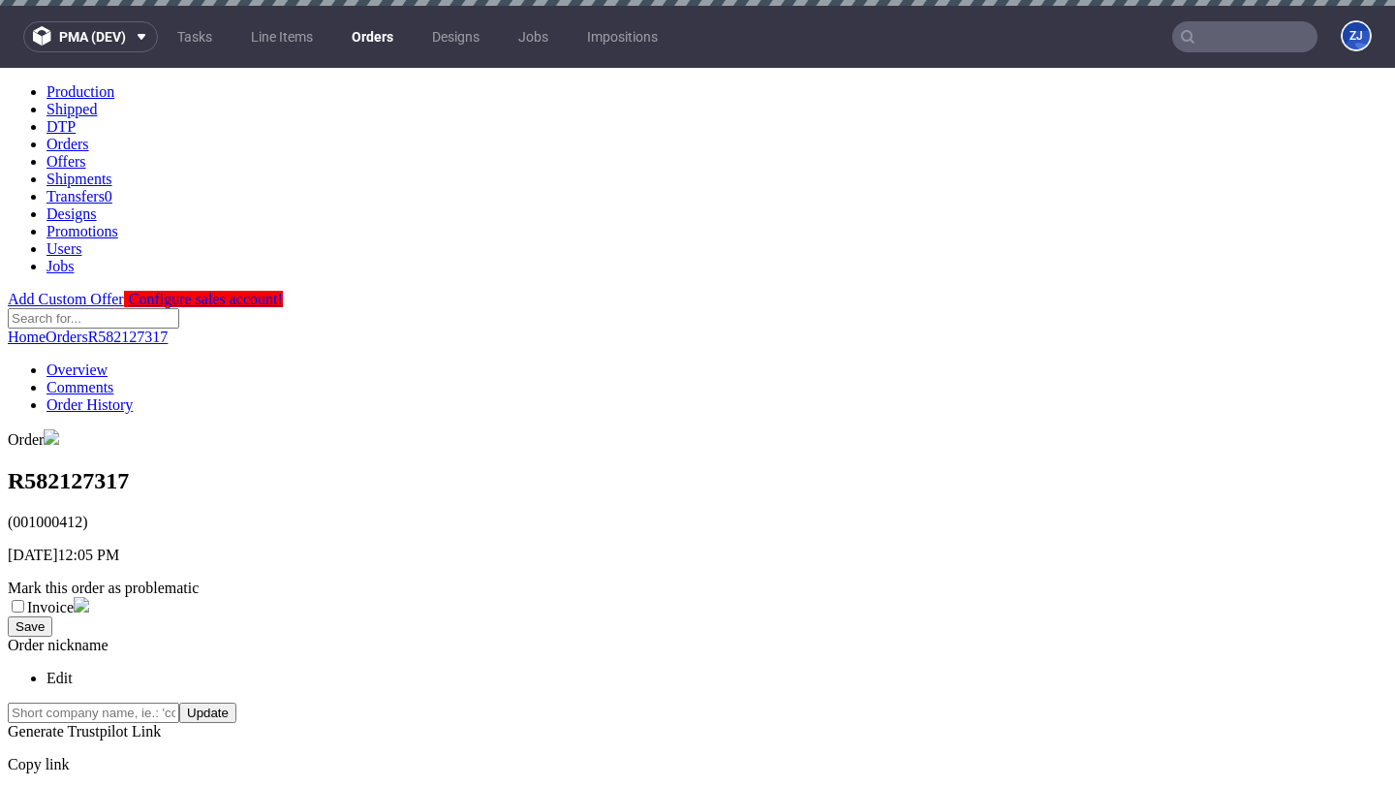
click at [139, 468] on h1 "R582127317" at bounding box center [697, 481] width 1379 height 26
copy h1 "R582127317"
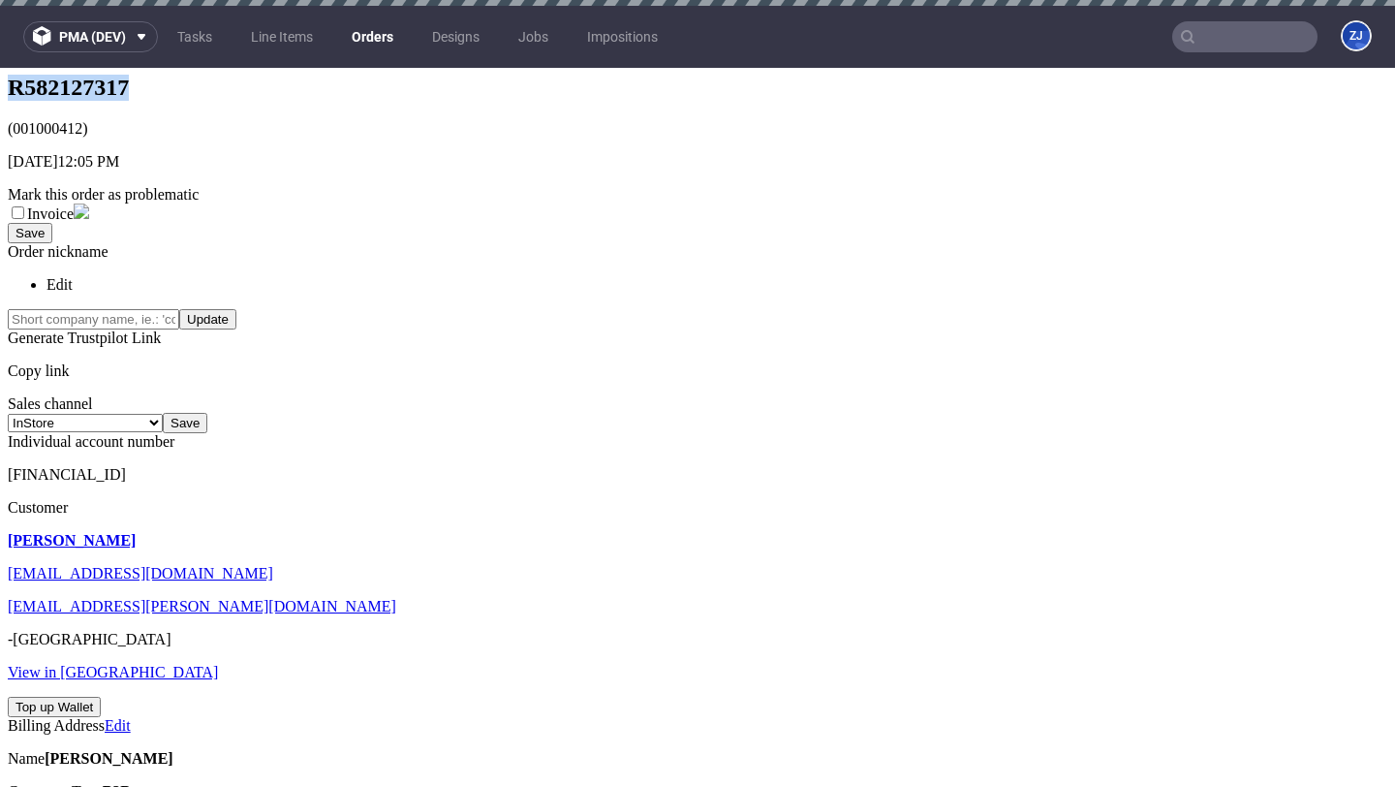
scroll to position [396, 0]
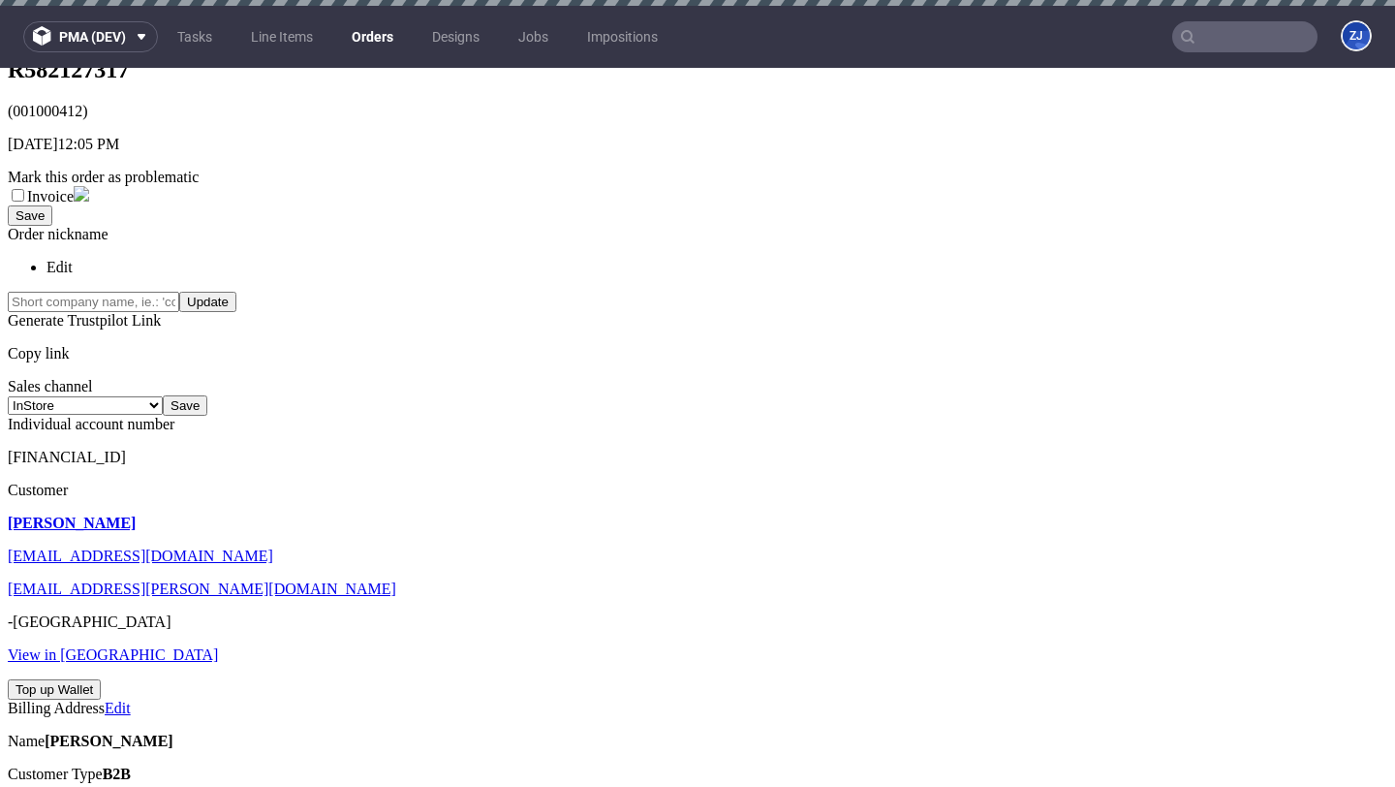
scroll to position [428, 0]
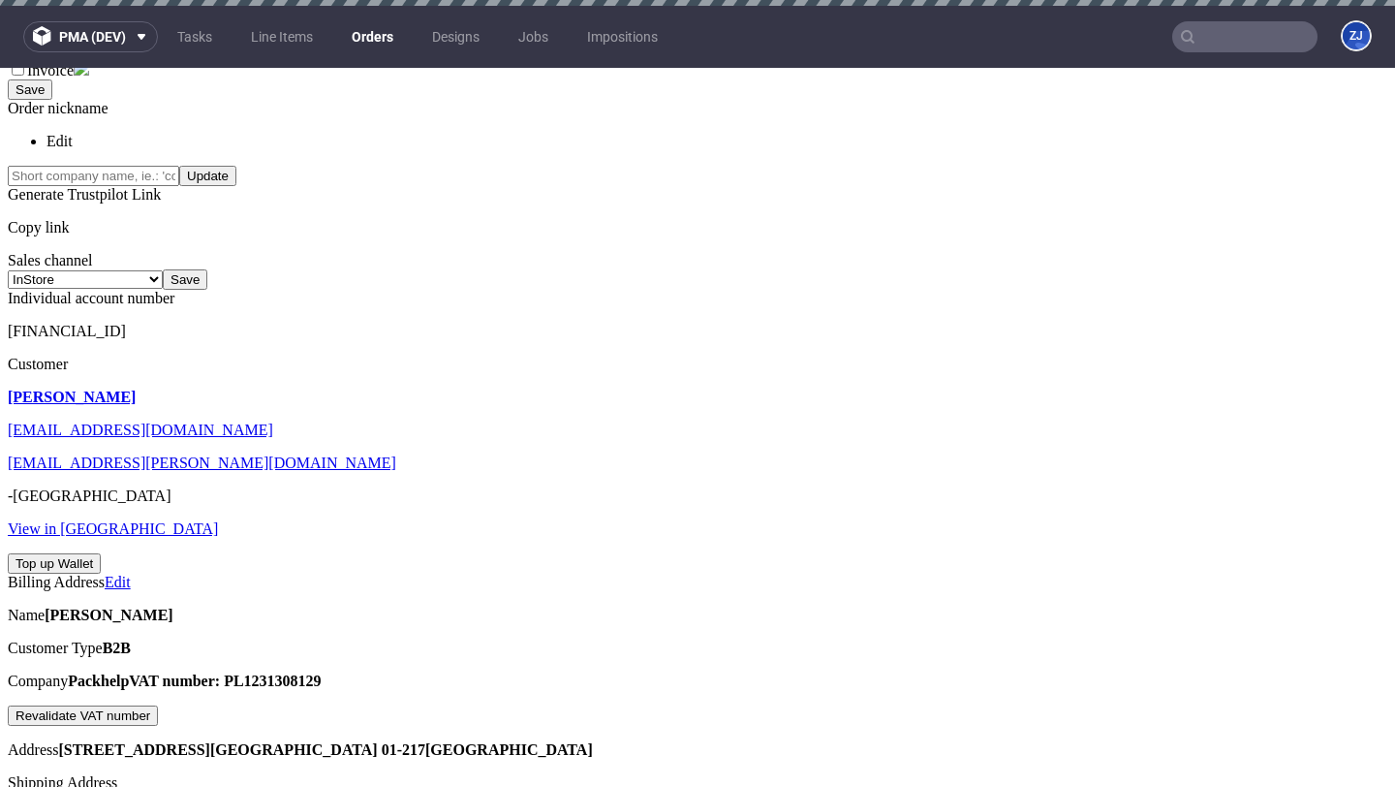
scroll to position [587, 0]
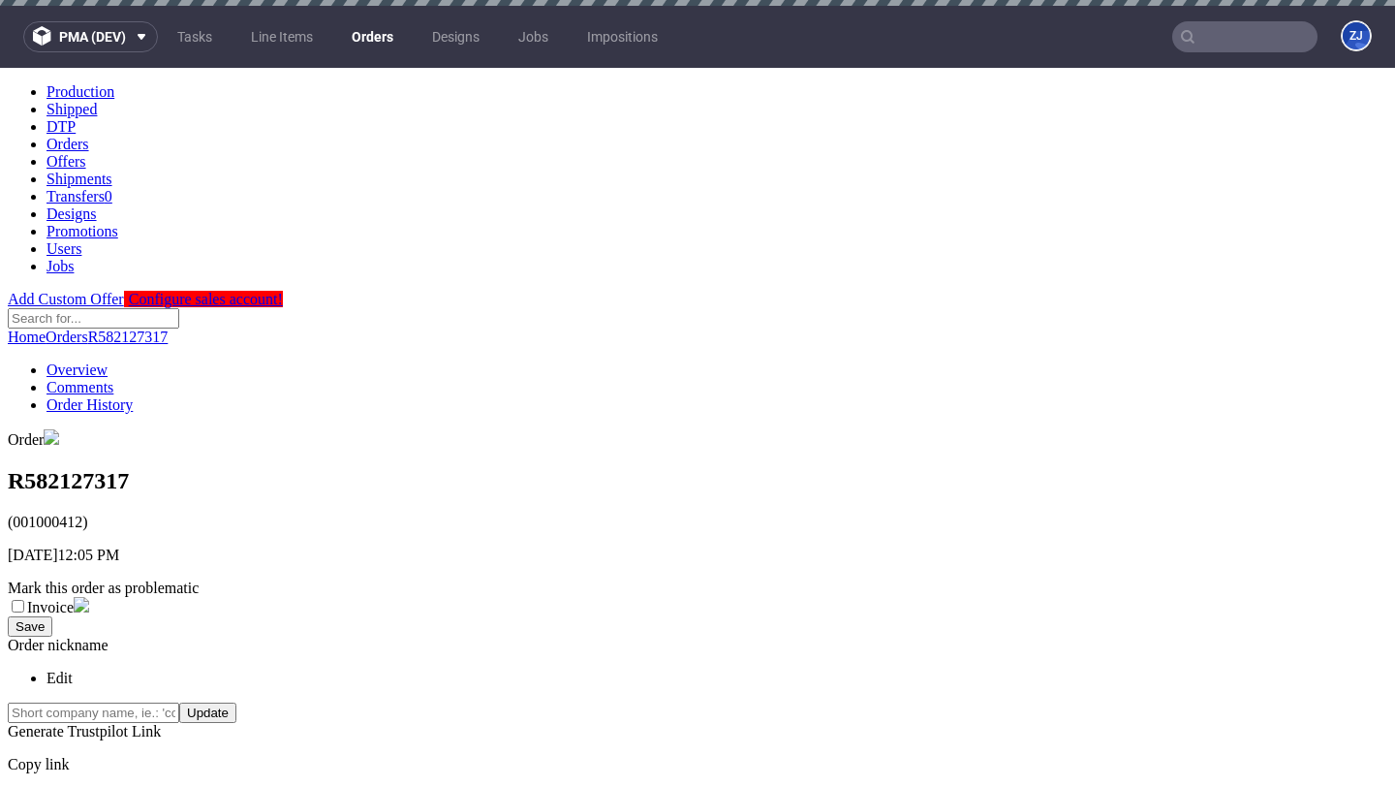
scroll to position [0, 0]
